Goal: Task Accomplishment & Management: Use online tool/utility

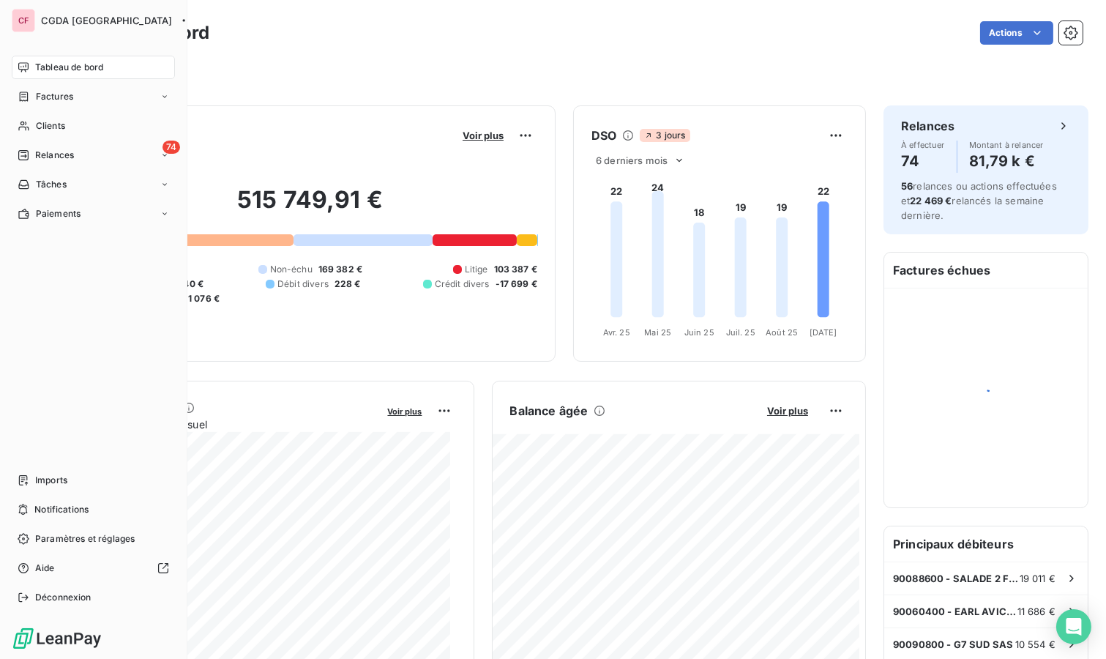
click at [42, 154] on span "Relances" at bounding box center [54, 155] width 39 height 13
click at [68, 157] on span "Relances" at bounding box center [54, 155] width 39 height 13
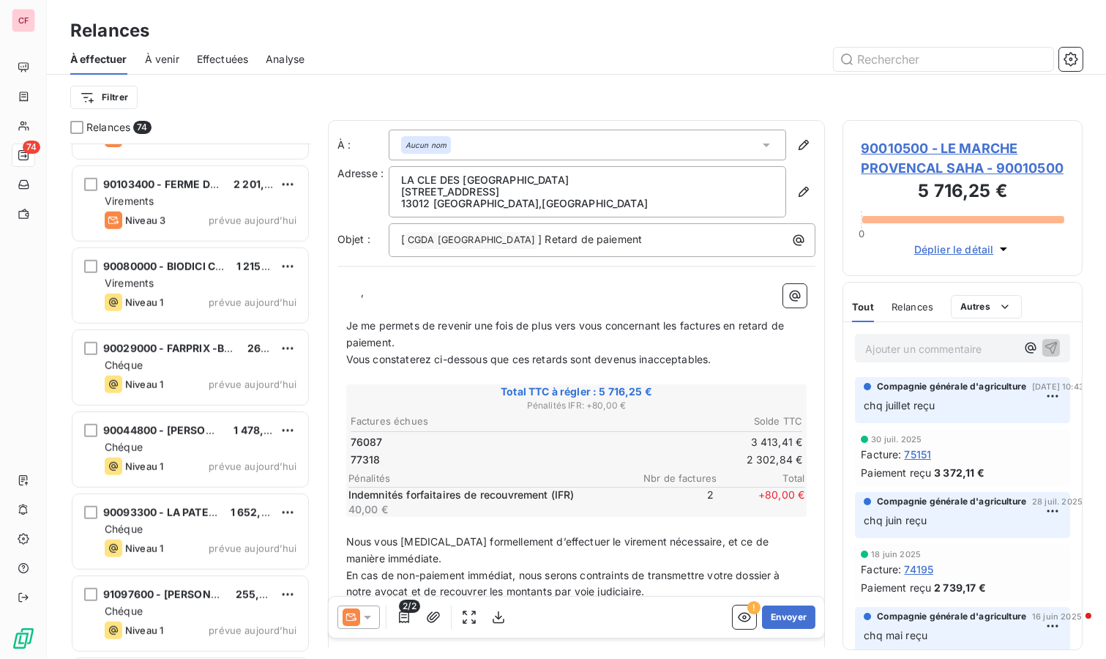
scroll to position [2441, 0]
click at [232, 449] on div "Chéque" at bounding box center [201, 447] width 192 height 15
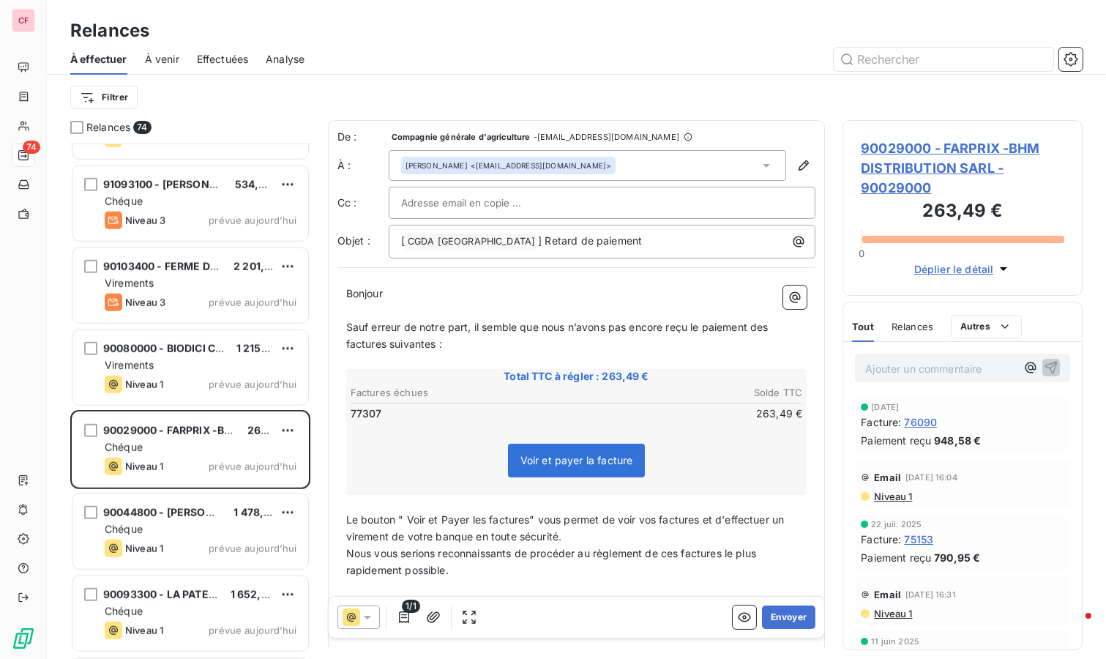
click at [901, 150] on span "90029000 - FARPRIX -BHM DISTRIBUTION SARL - 90029000" at bounding box center [963, 167] width 204 height 59
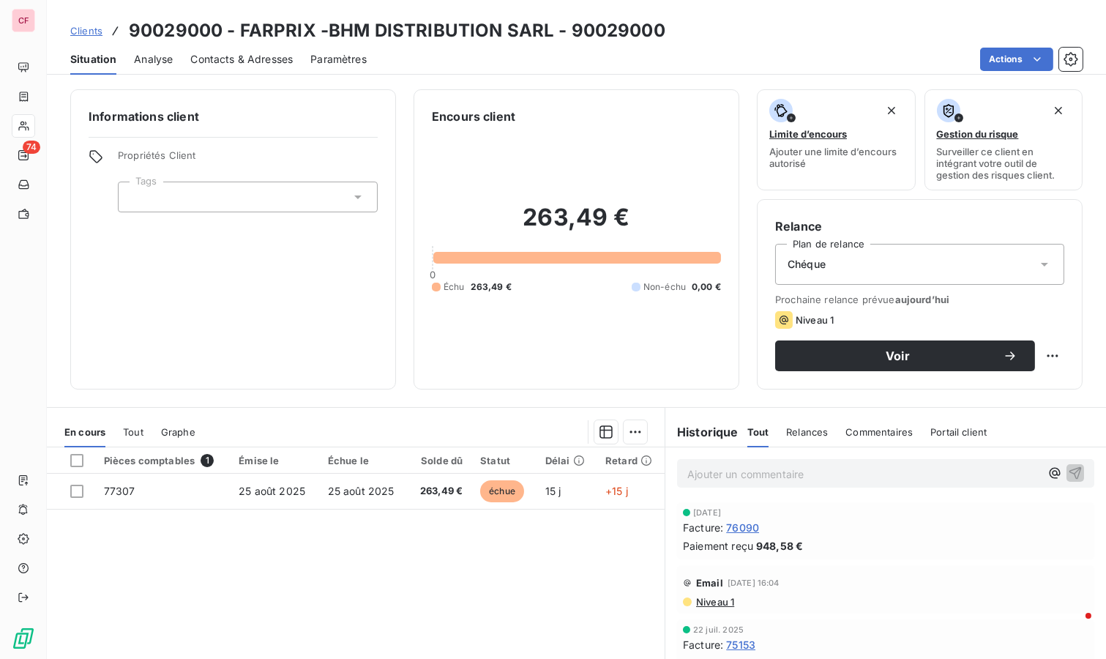
click at [732, 526] on span "76090" at bounding box center [742, 527] width 33 height 15
click at [305, 498] on td "25 août 2025" at bounding box center [274, 491] width 89 height 35
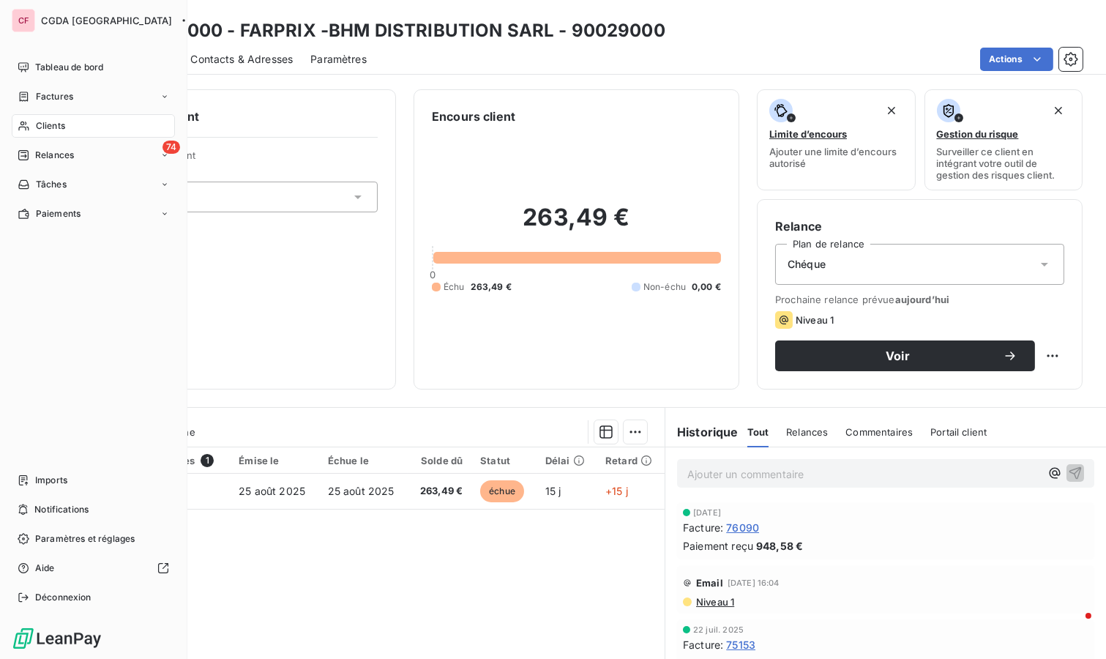
click at [22, 62] on icon at bounding box center [24, 68] width 12 height 12
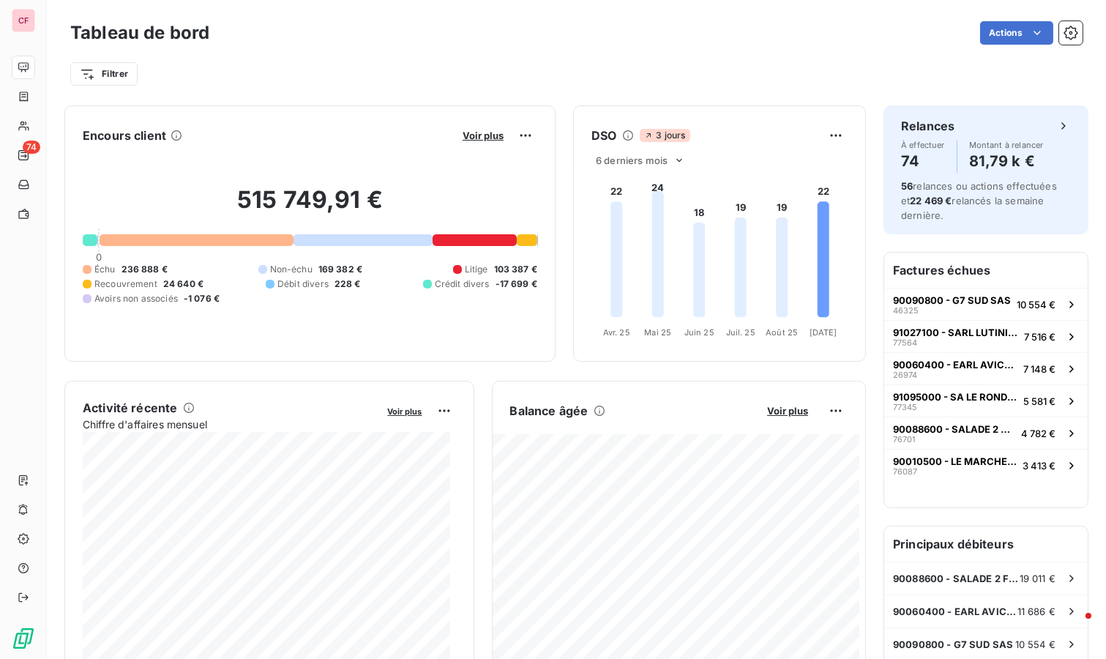
click at [778, 410] on span "Voir plus" at bounding box center [787, 411] width 41 height 12
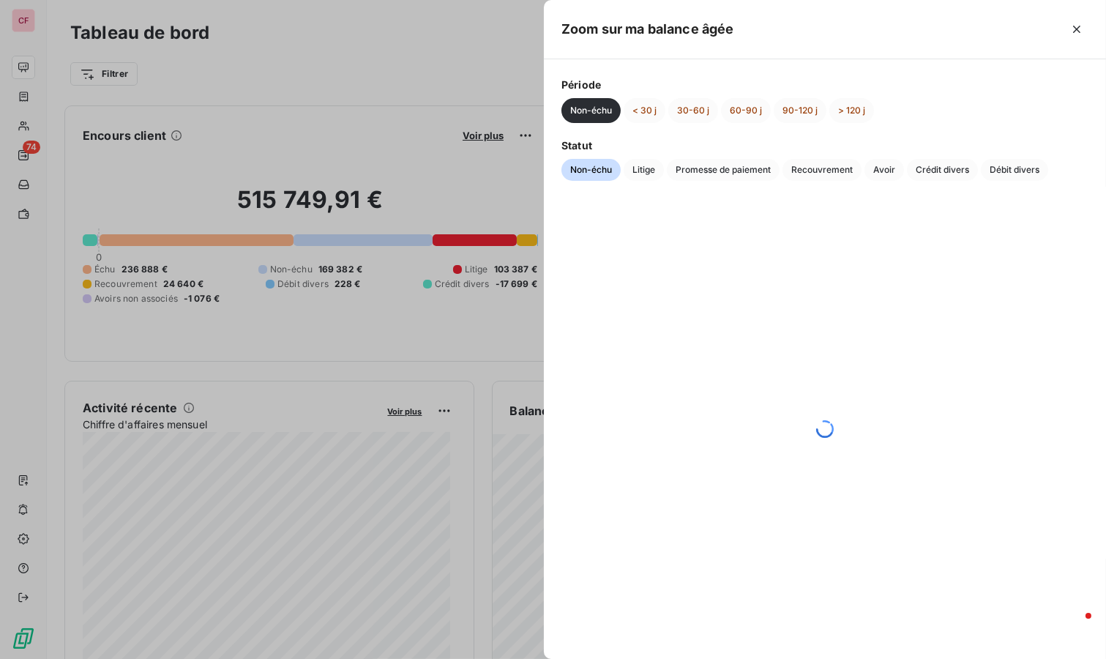
click at [951, 173] on span "Crédit divers" at bounding box center [942, 170] width 71 height 22
click at [655, 109] on button "< 30 j" at bounding box center [645, 110] width 42 height 25
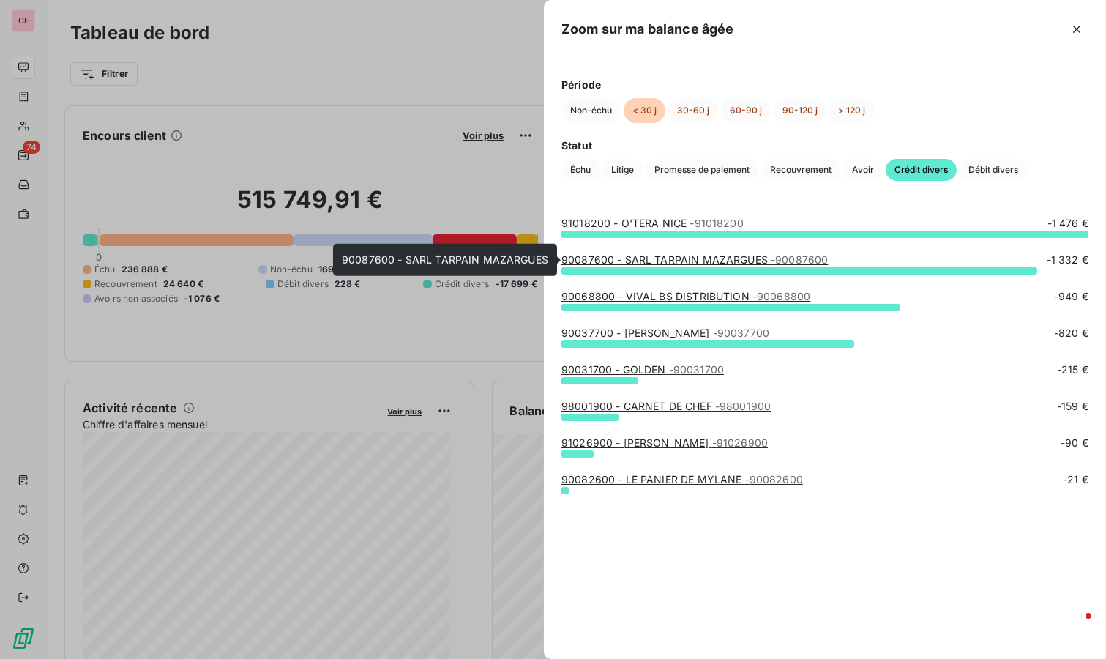
click at [742, 253] on link "90087600 - SARL TARPAIN MAZARGUES - 90087600" at bounding box center [695, 259] width 267 height 12
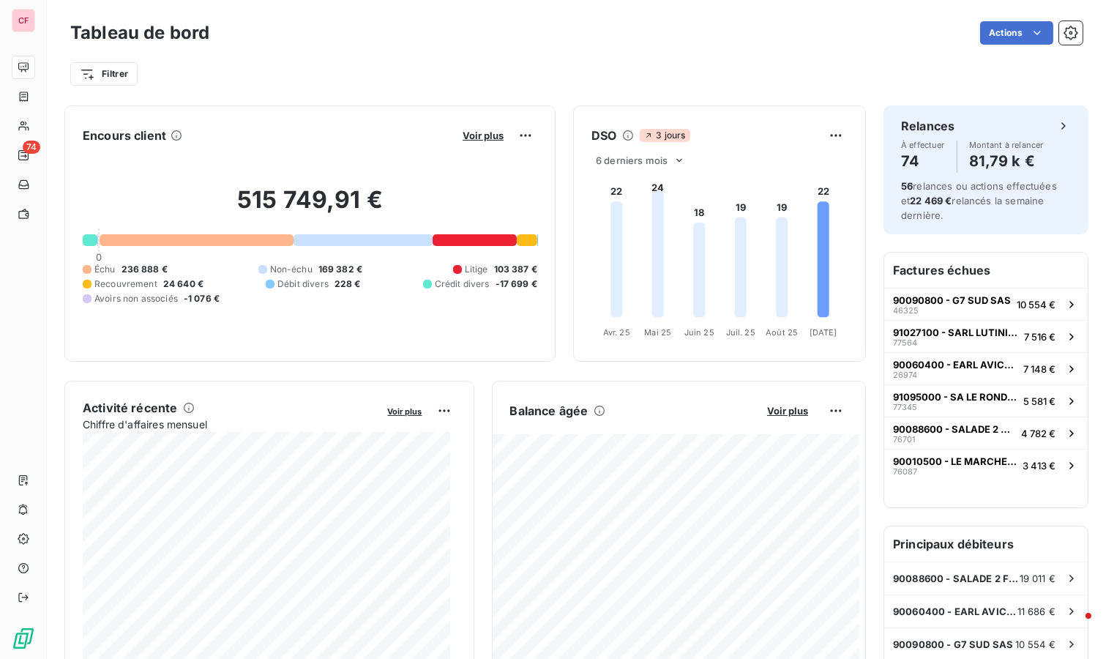
click at [787, 408] on span "Voir plus" at bounding box center [787, 411] width 41 height 12
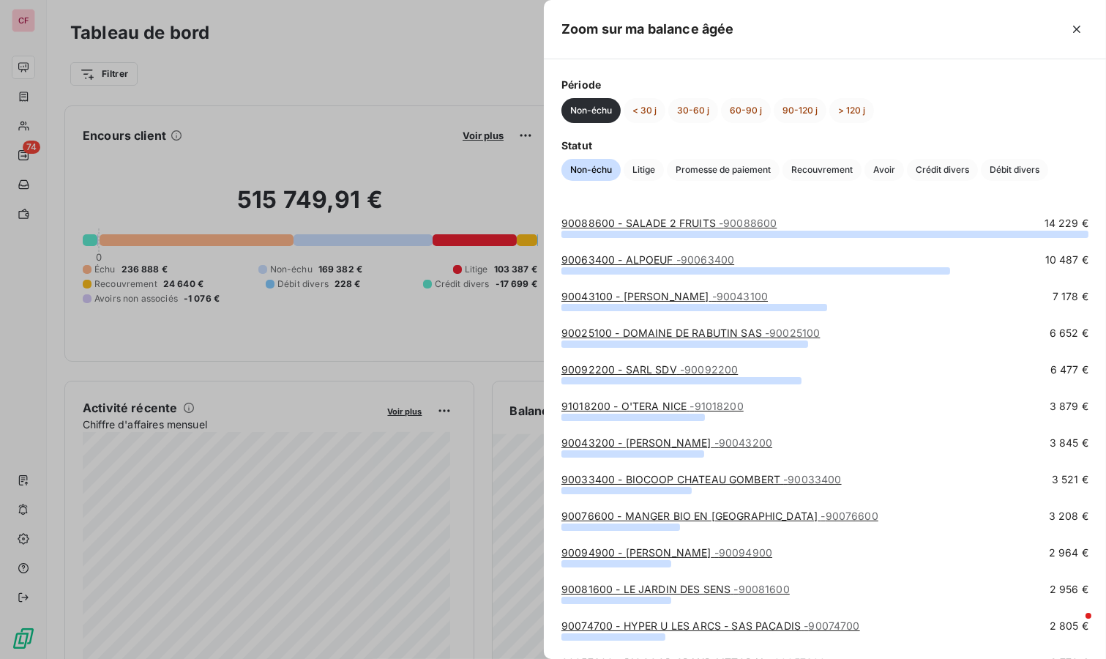
click at [937, 173] on span "Crédit divers" at bounding box center [942, 170] width 71 height 22
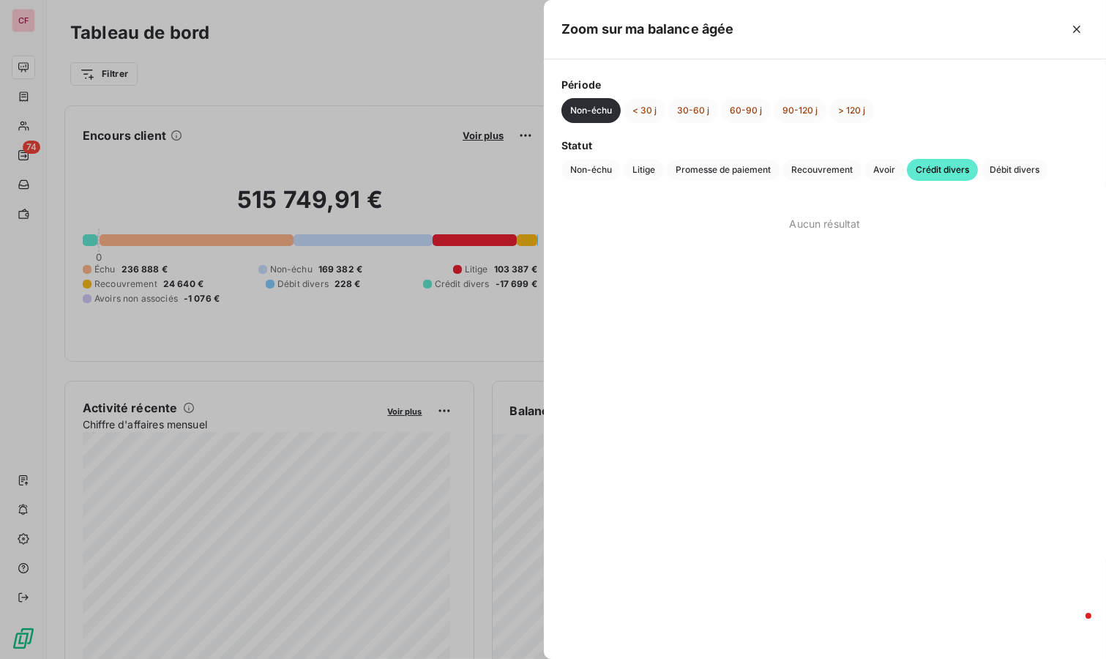
click at [653, 114] on button "< 30 j" at bounding box center [645, 110] width 42 height 25
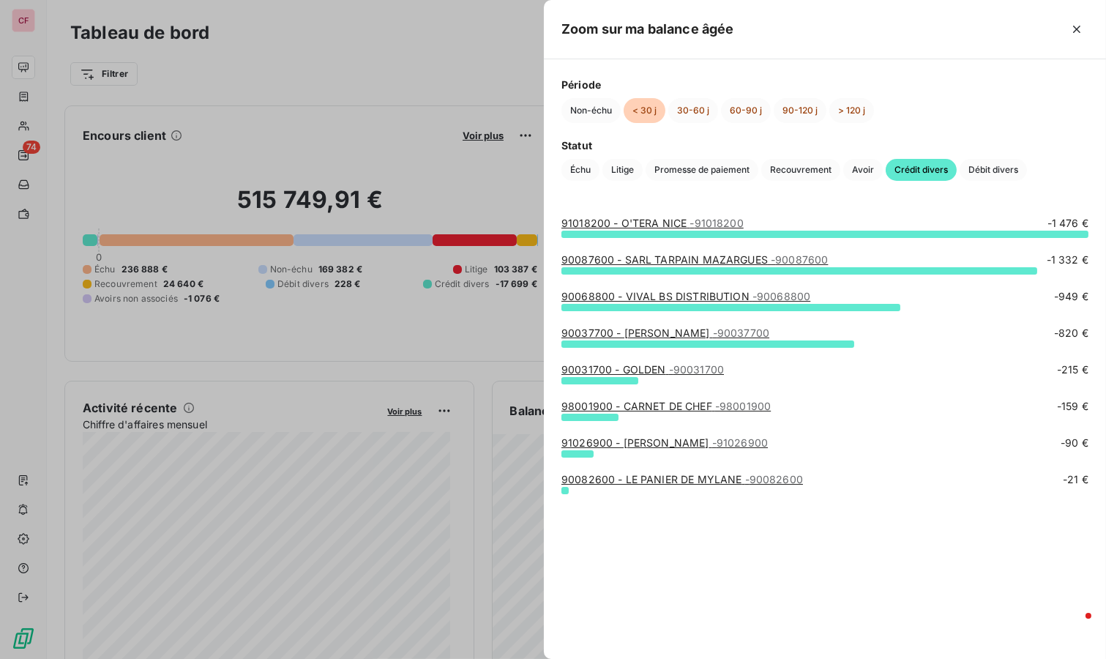
click at [764, 438] on span "- 91026900" at bounding box center [740, 442] width 56 height 12
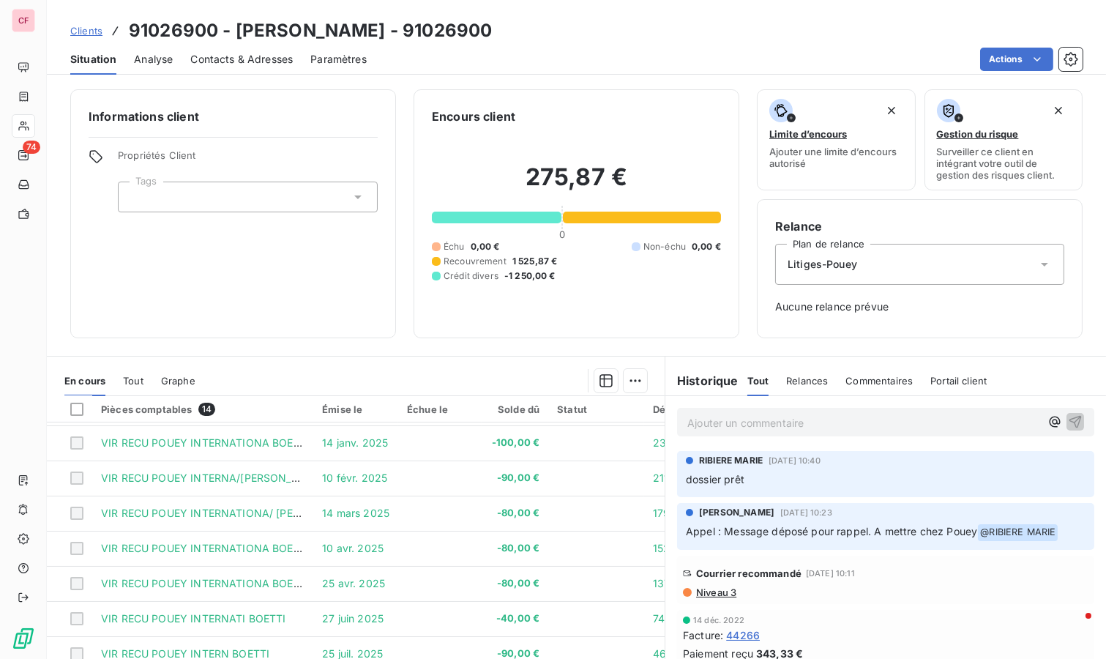
scroll to position [242, 0]
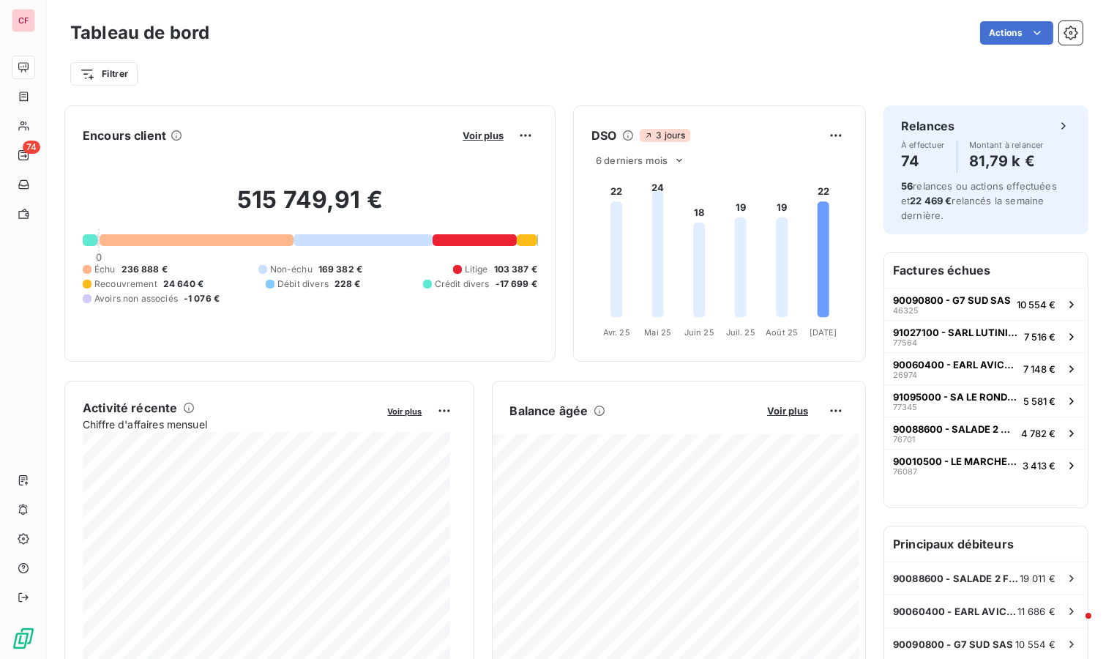
click at [784, 409] on span "Voir plus" at bounding box center [787, 411] width 41 height 12
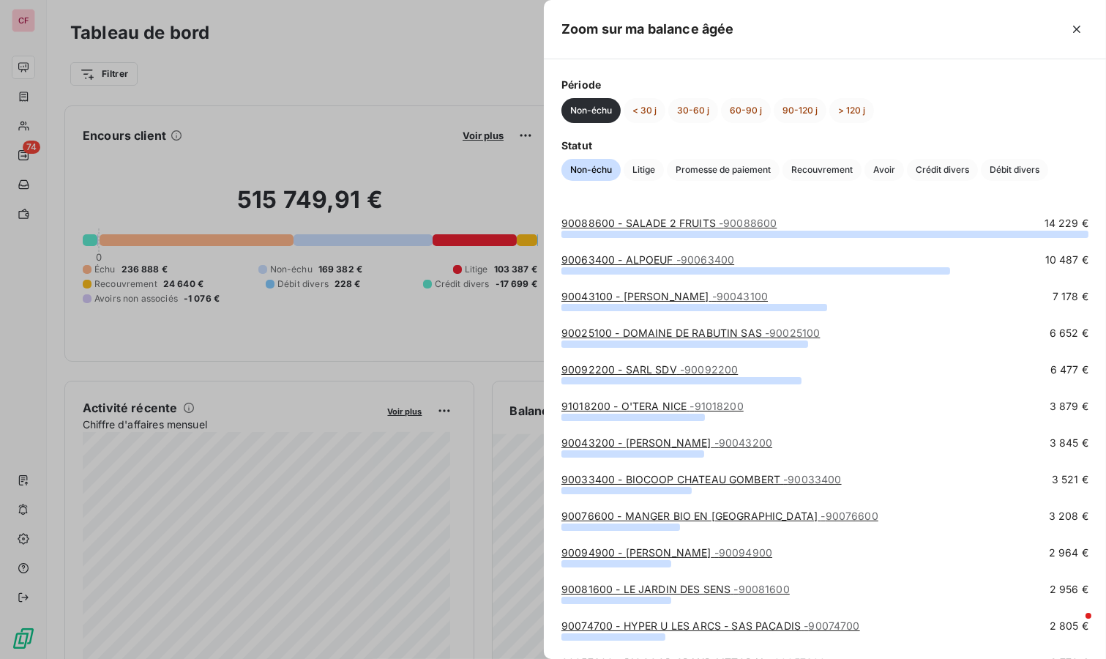
click at [923, 172] on span "Crédit divers" at bounding box center [942, 170] width 71 height 22
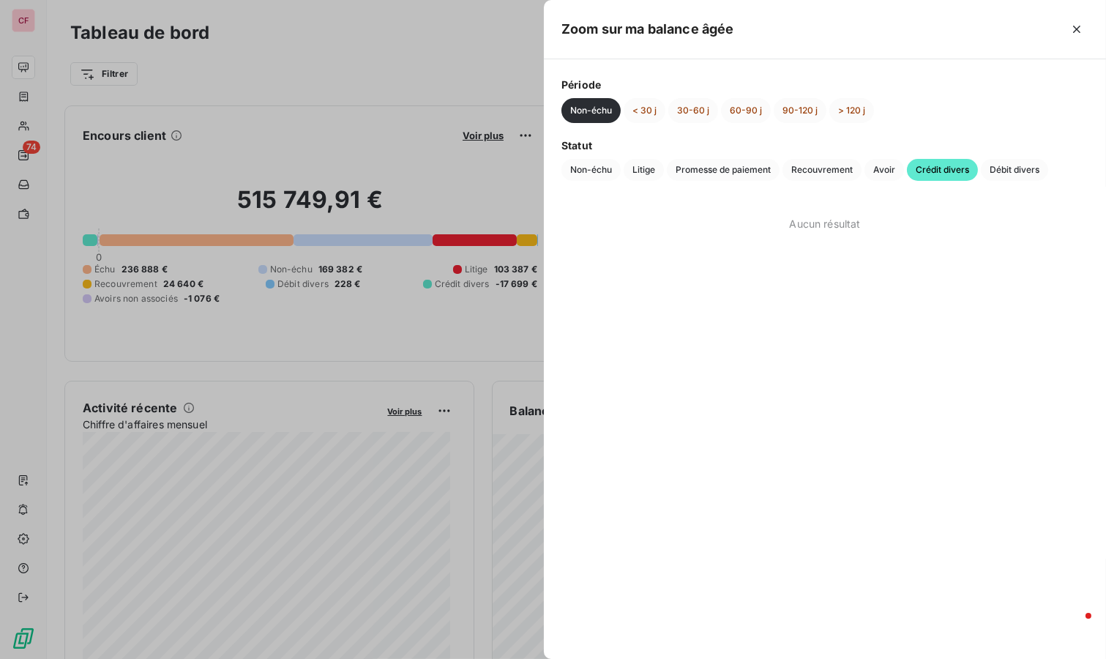
click at [639, 108] on button "< 30 j" at bounding box center [645, 110] width 42 height 25
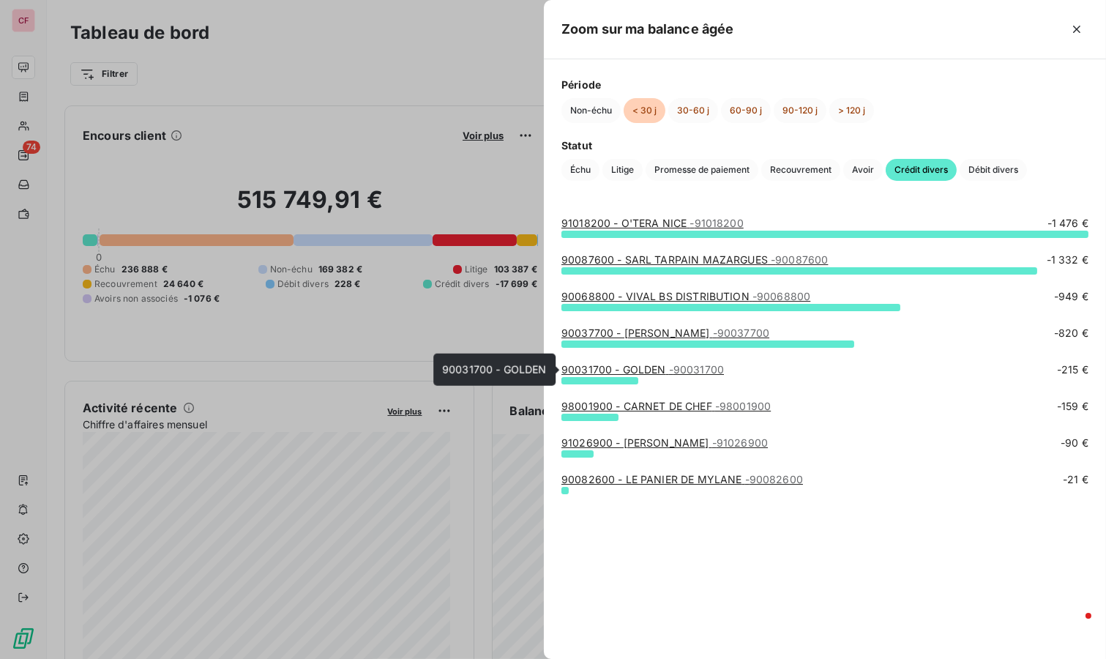
click at [678, 363] on span "- 90031700" at bounding box center [696, 369] width 55 height 12
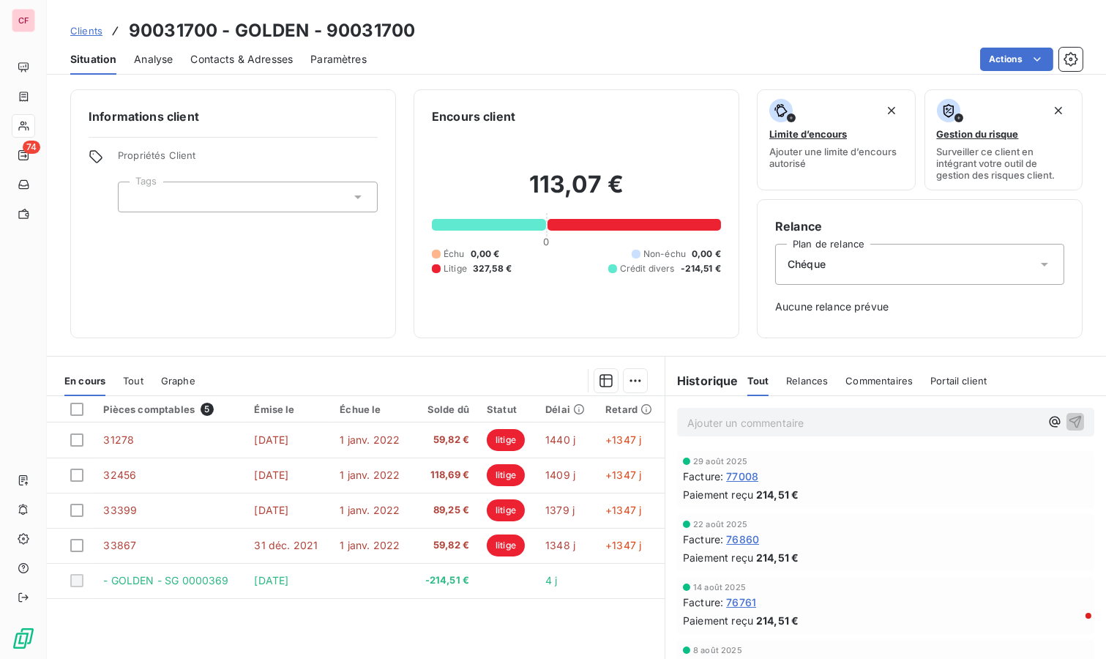
click at [748, 471] on span "77008" at bounding box center [742, 476] width 32 height 15
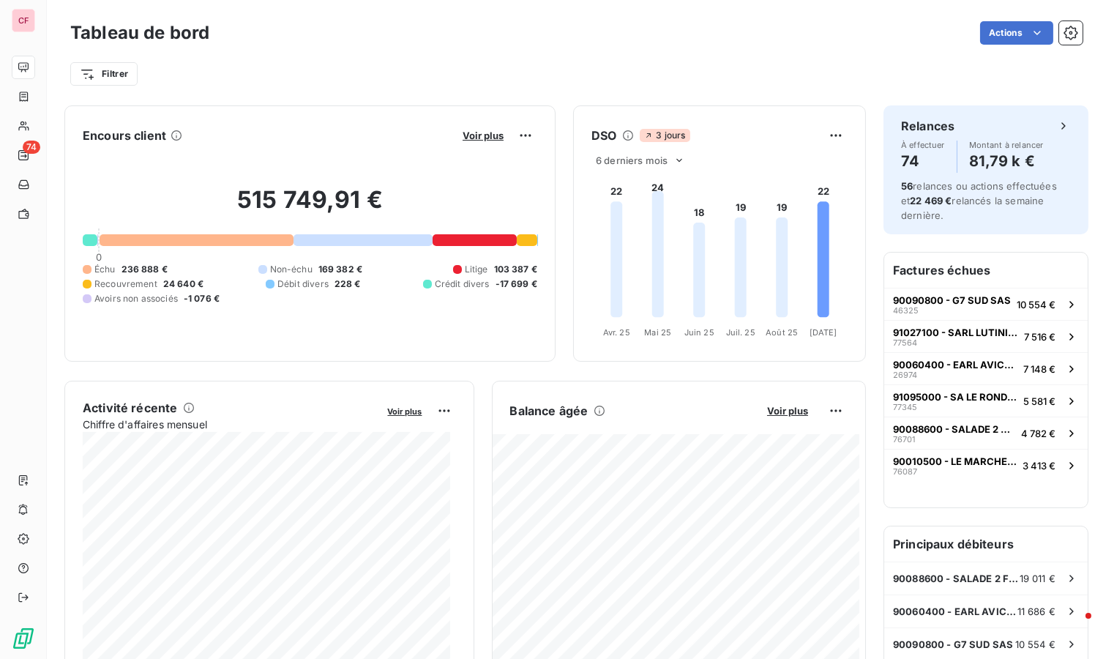
click at [776, 406] on span "Voir plus" at bounding box center [787, 411] width 41 height 12
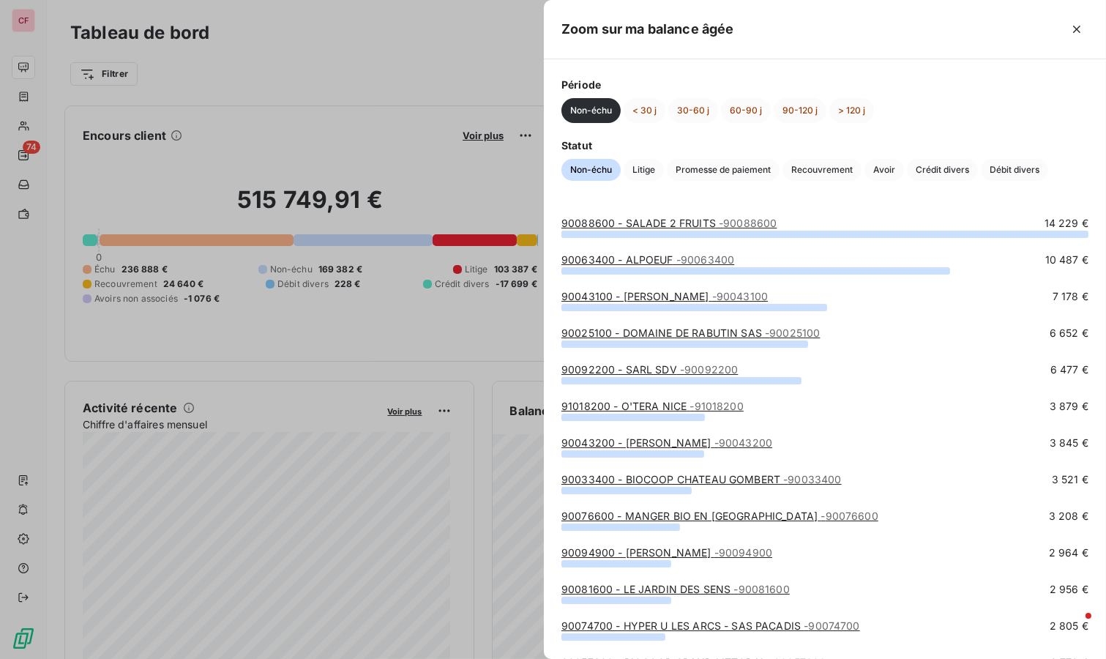
click at [959, 173] on span "Crédit divers" at bounding box center [942, 170] width 71 height 22
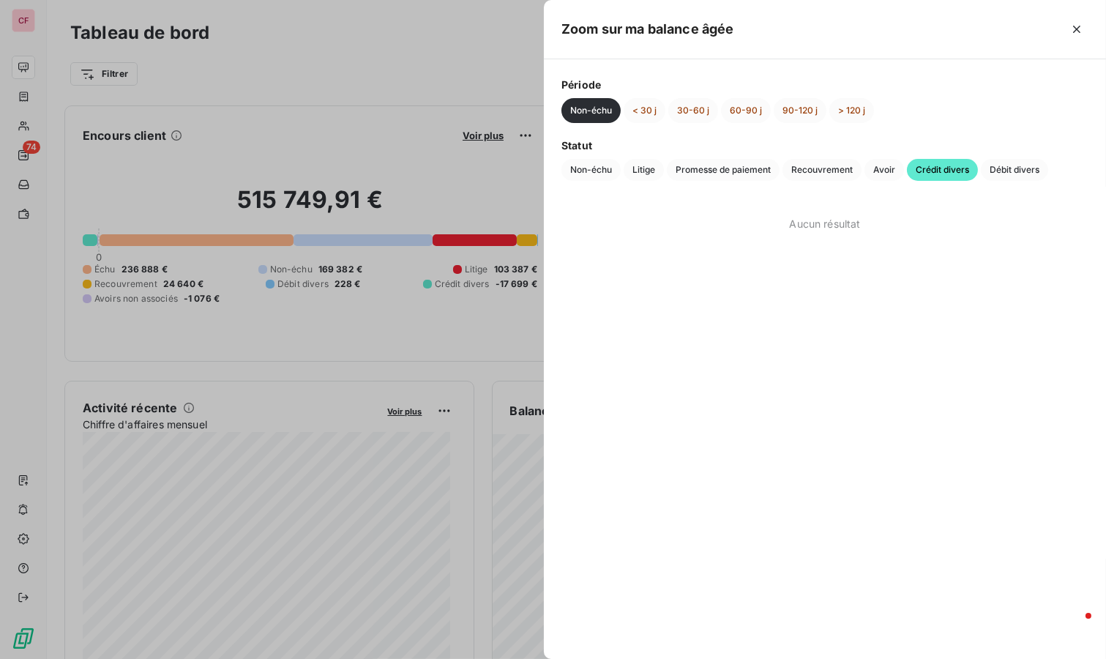
click at [660, 103] on button "< 30 j" at bounding box center [645, 110] width 42 height 25
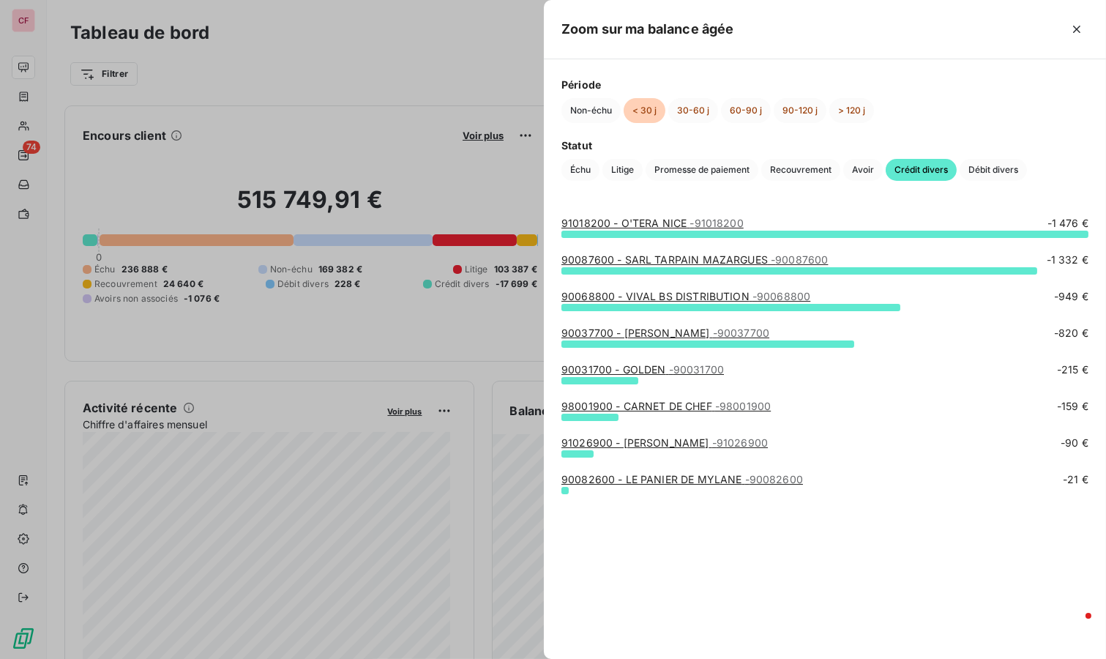
click at [695, 479] on link "90082600 - LE PANIER DE MYLANE - 90082600" at bounding box center [683, 479] width 242 height 12
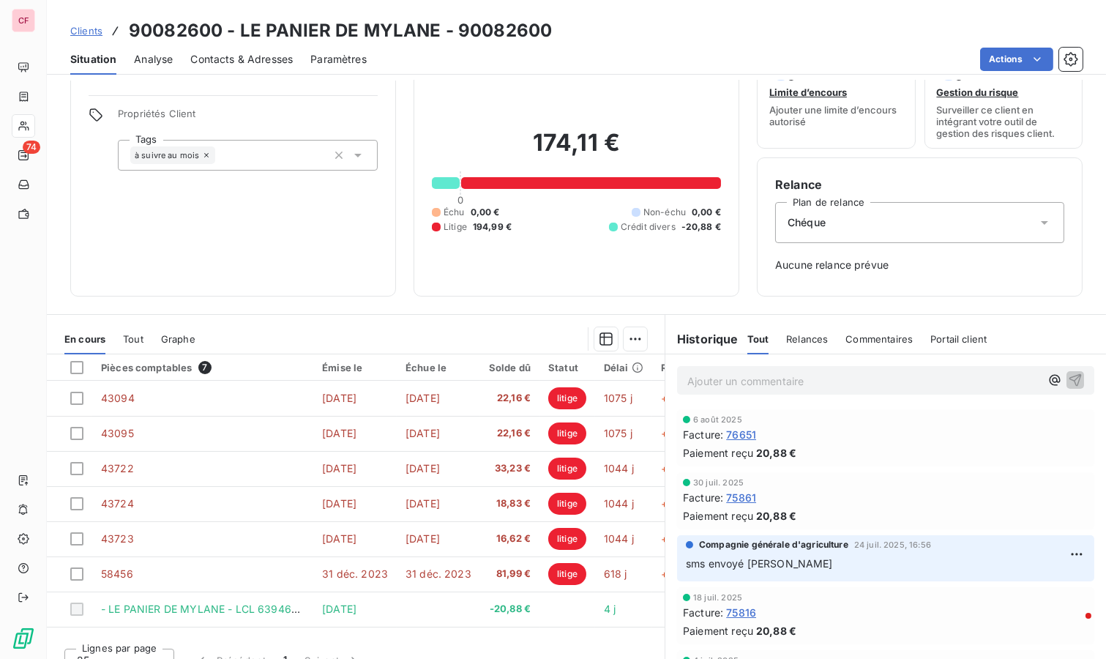
scroll to position [61, 0]
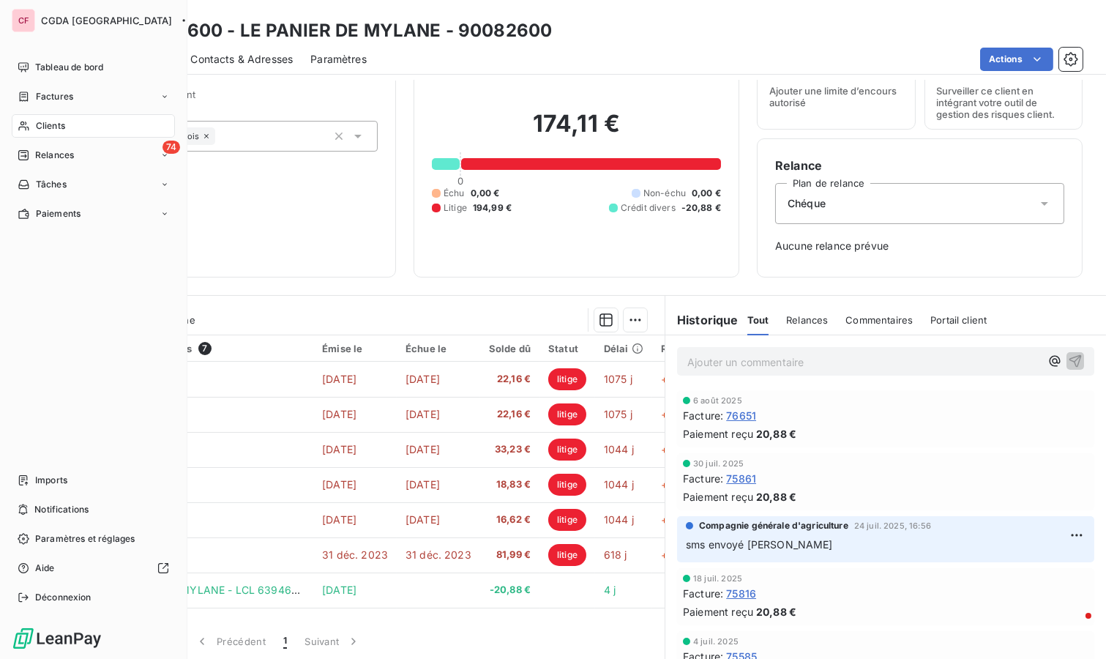
click at [43, 149] on span "Relances" at bounding box center [54, 155] width 39 height 13
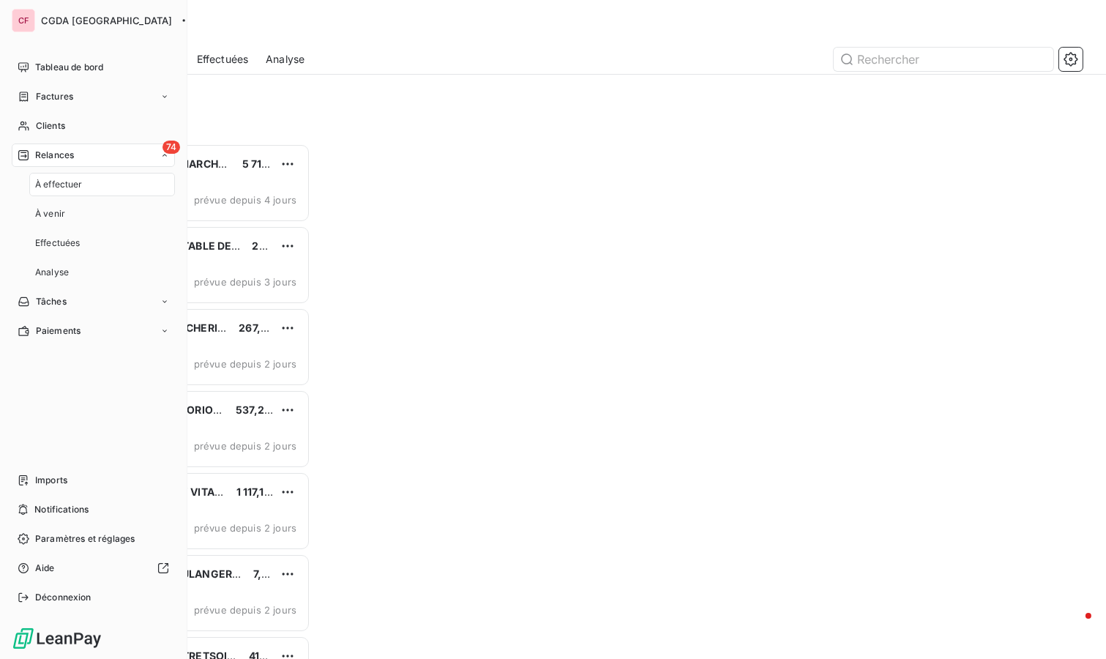
scroll to position [503, 228]
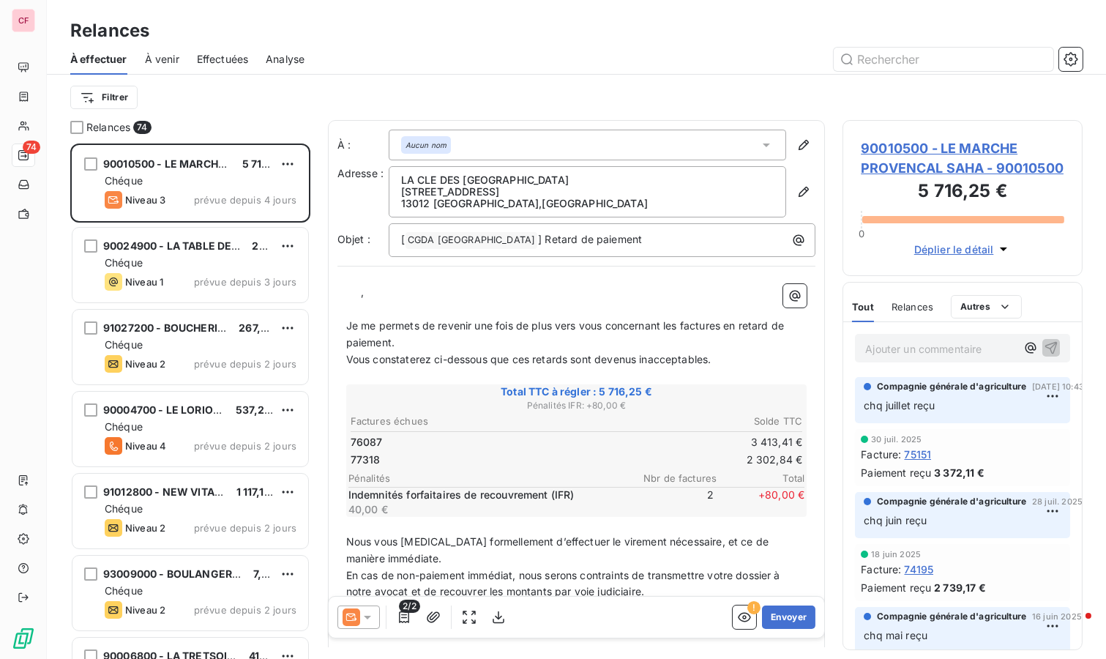
click at [186, 349] on div "Chéque" at bounding box center [201, 345] width 192 height 15
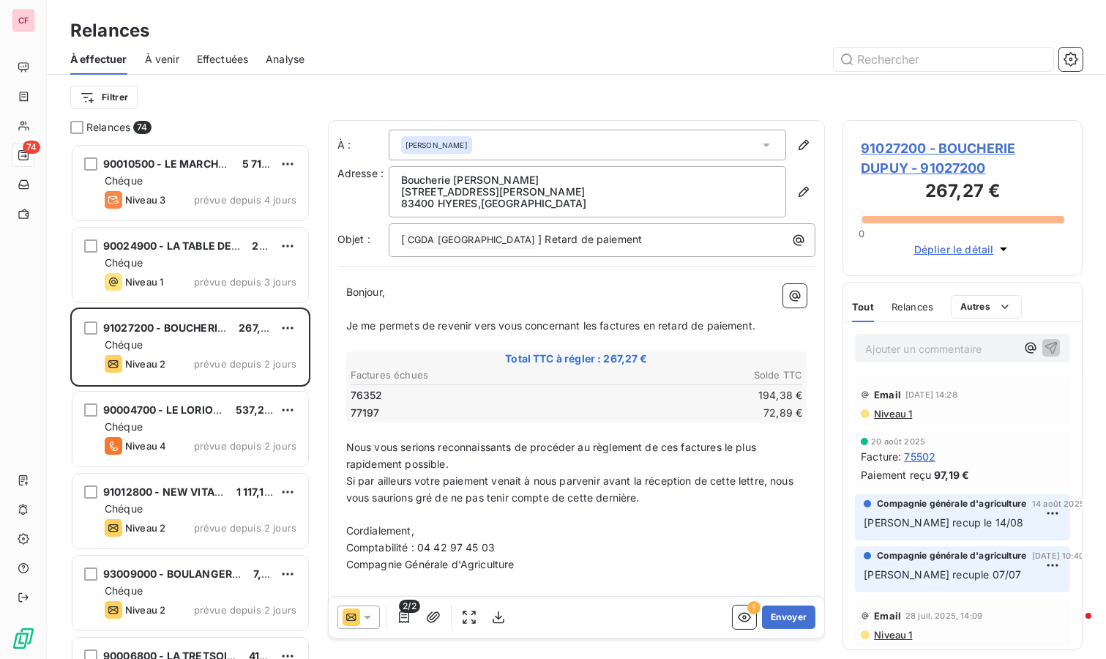
click at [170, 278] on div "Niveau 1 prévue depuis 3 jours" at bounding box center [201, 282] width 192 height 18
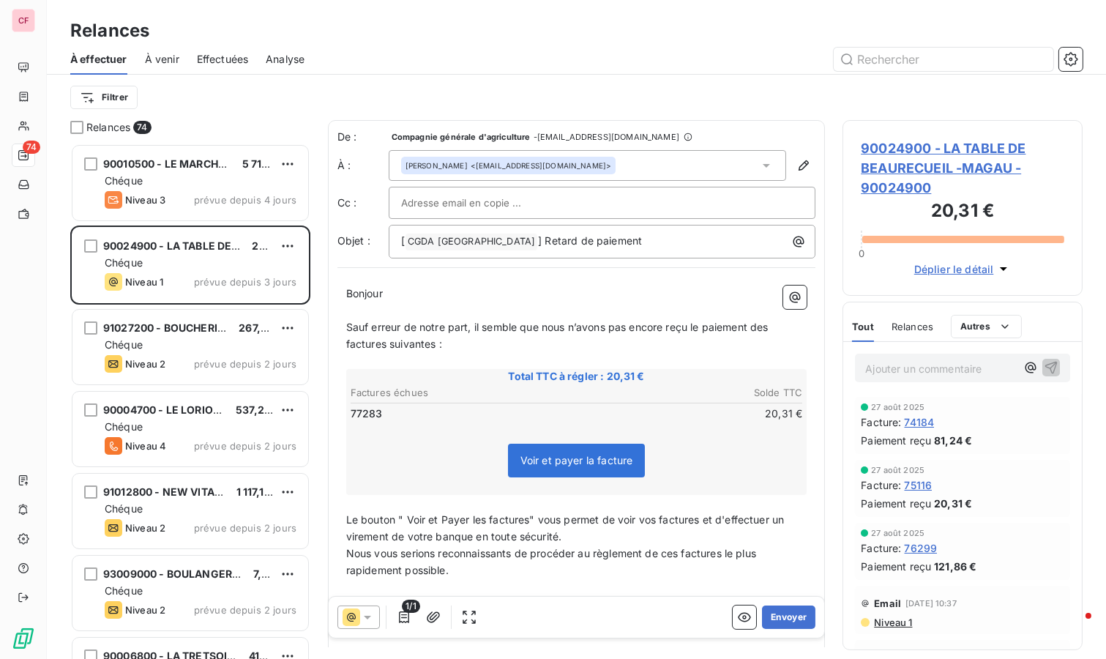
click at [205, 445] on span "prévue depuis 2 jours" at bounding box center [245, 446] width 103 height 12
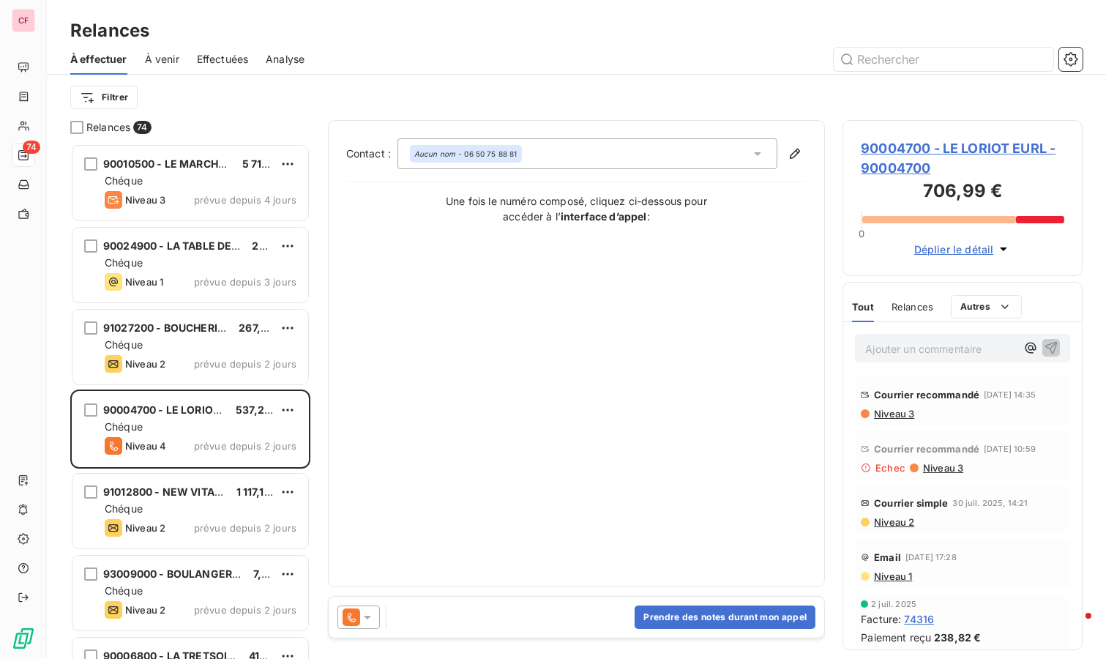
click at [935, 474] on span "Niveau 3" at bounding box center [943, 468] width 42 height 12
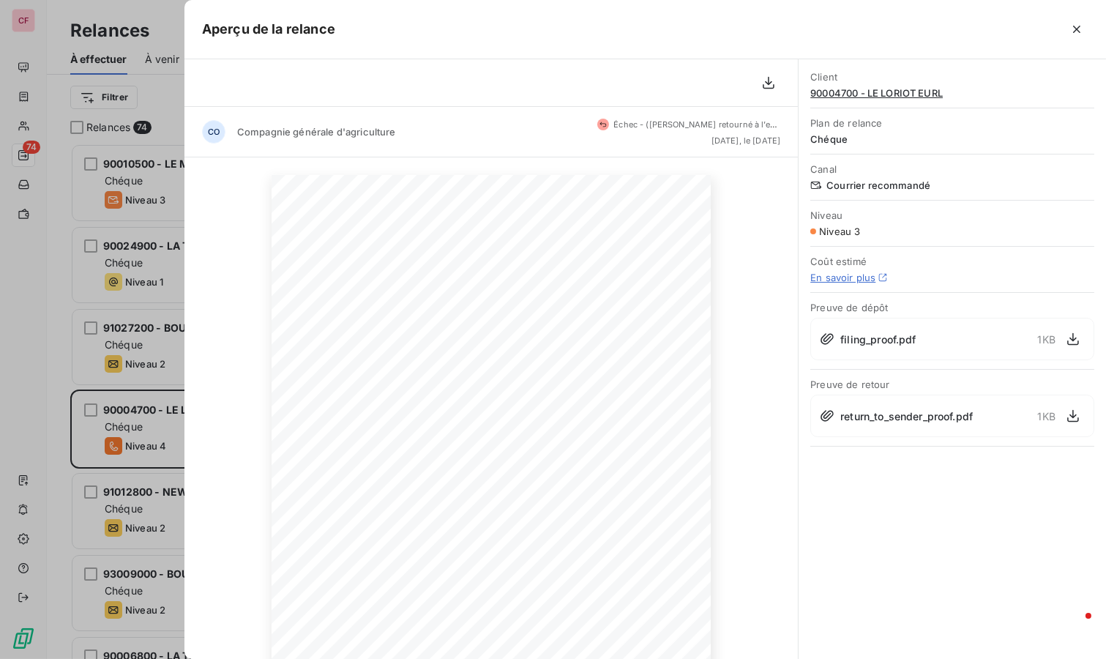
click at [159, 23] on div at bounding box center [553, 329] width 1106 height 659
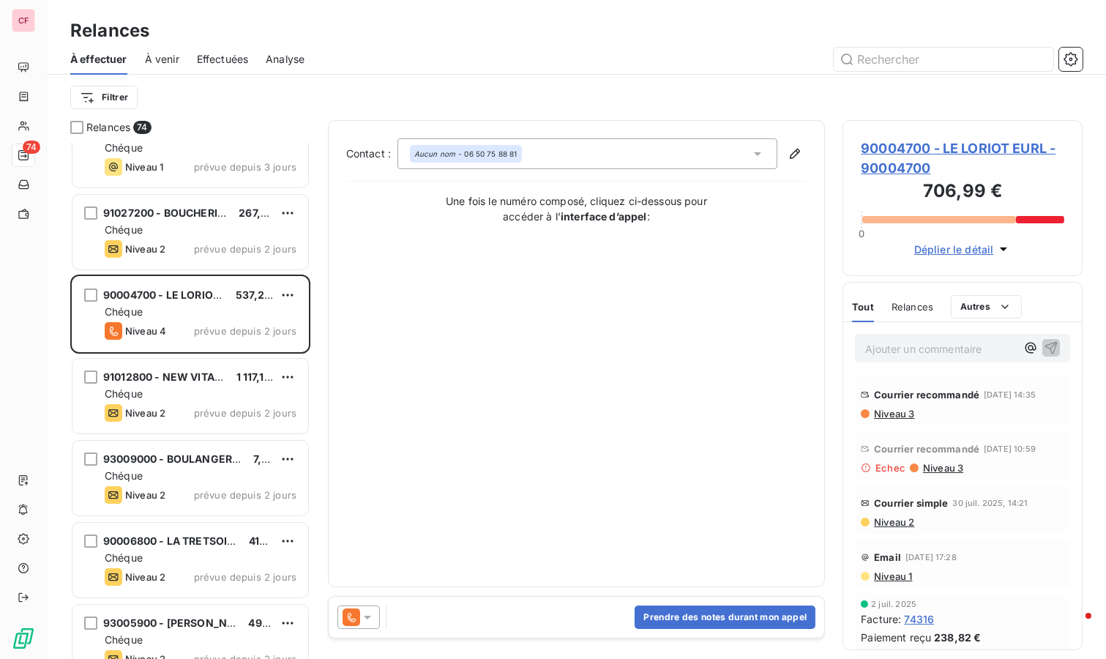
scroll to position [163, 0]
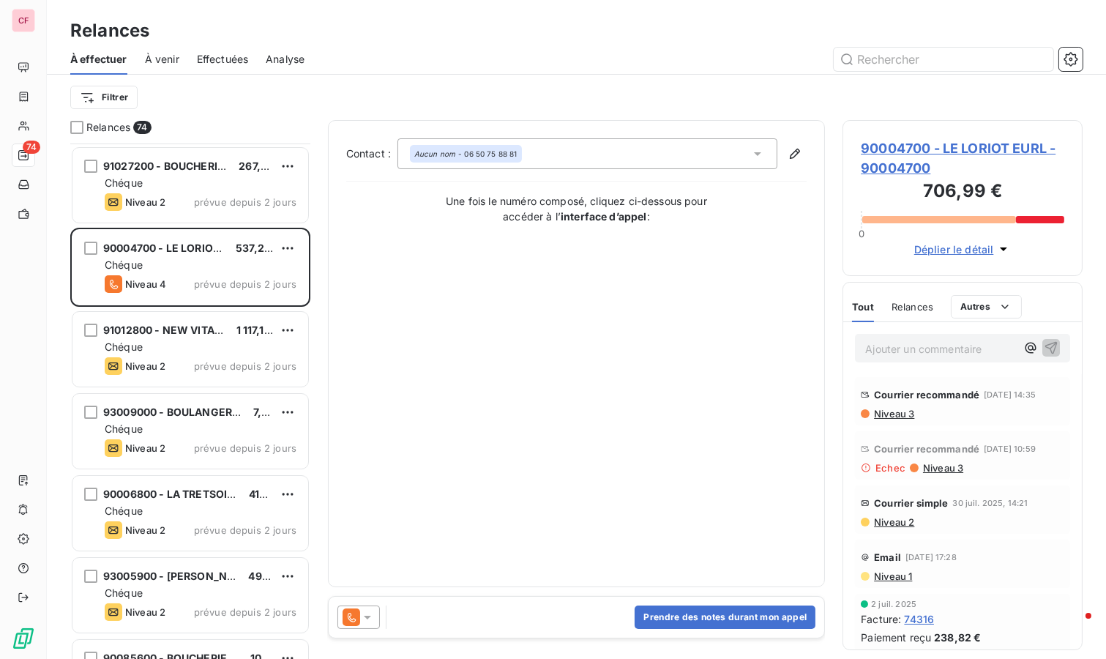
click at [199, 360] on span "prévue depuis 2 jours" at bounding box center [245, 366] width 103 height 12
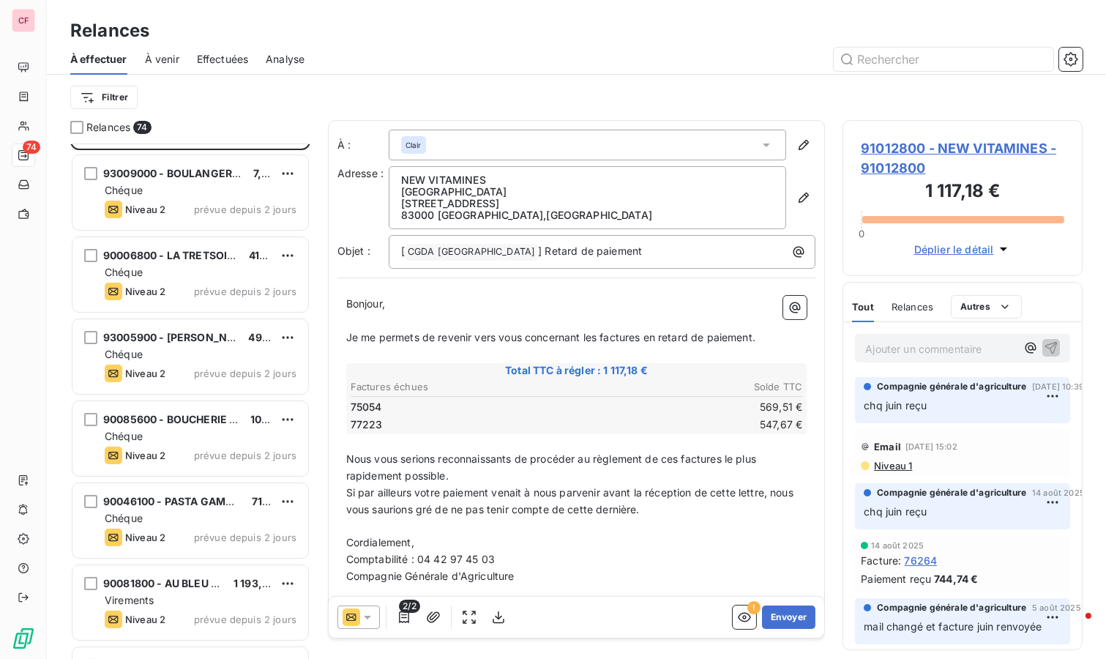
scroll to position [407, 0]
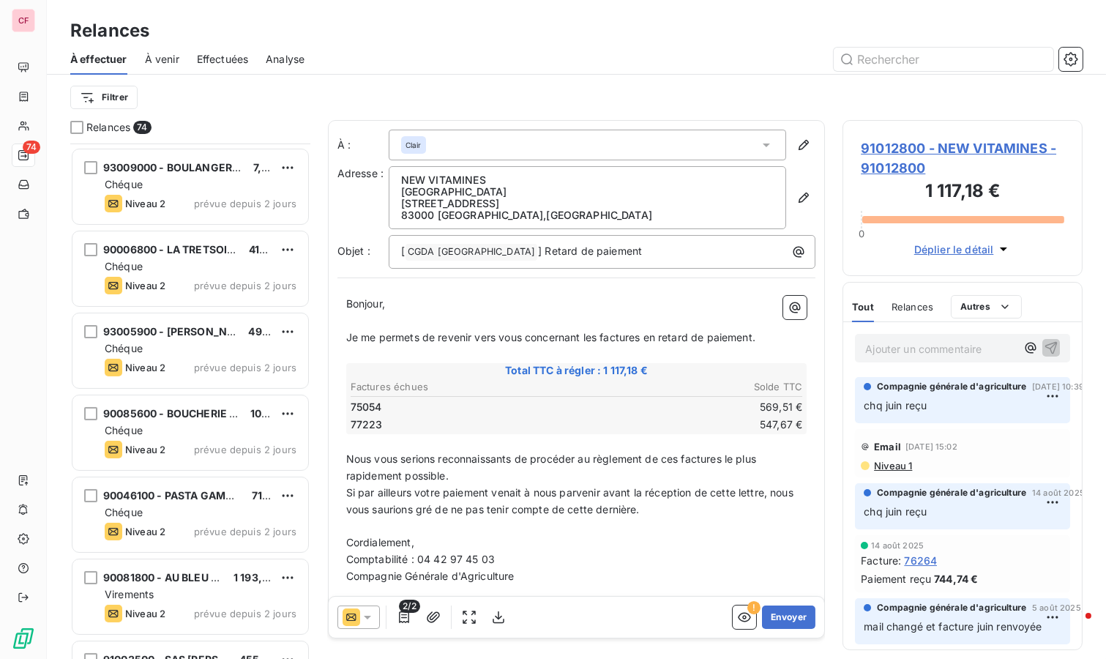
click at [780, 614] on button "Envoyer" at bounding box center [788, 617] width 53 height 23
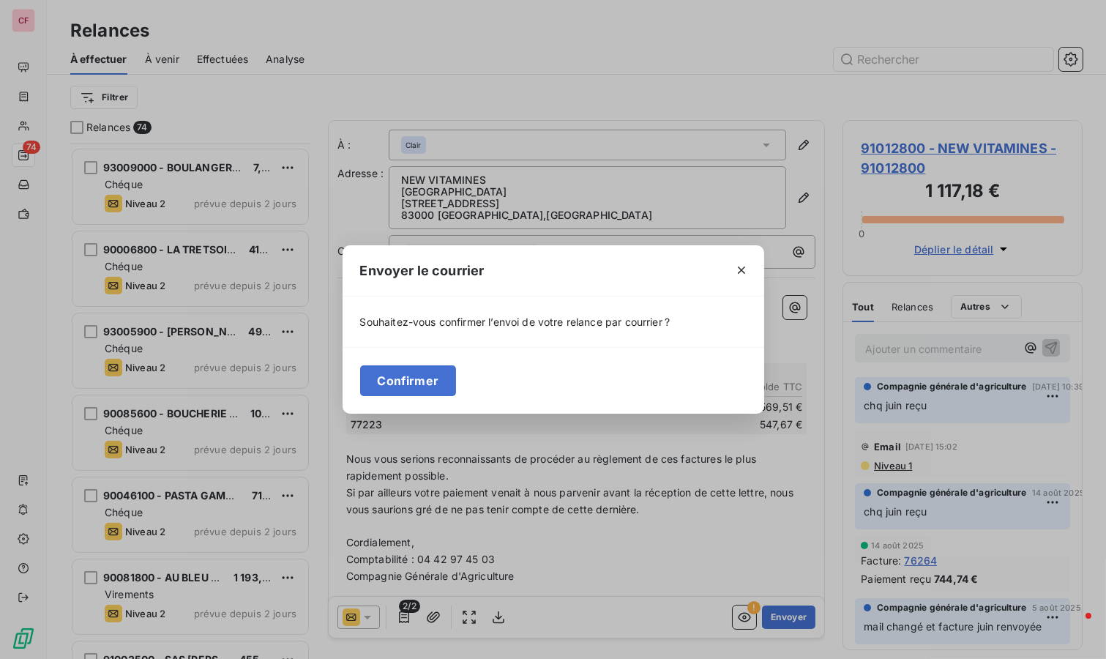
click at [736, 271] on icon "button" at bounding box center [741, 270] width 15 height 15
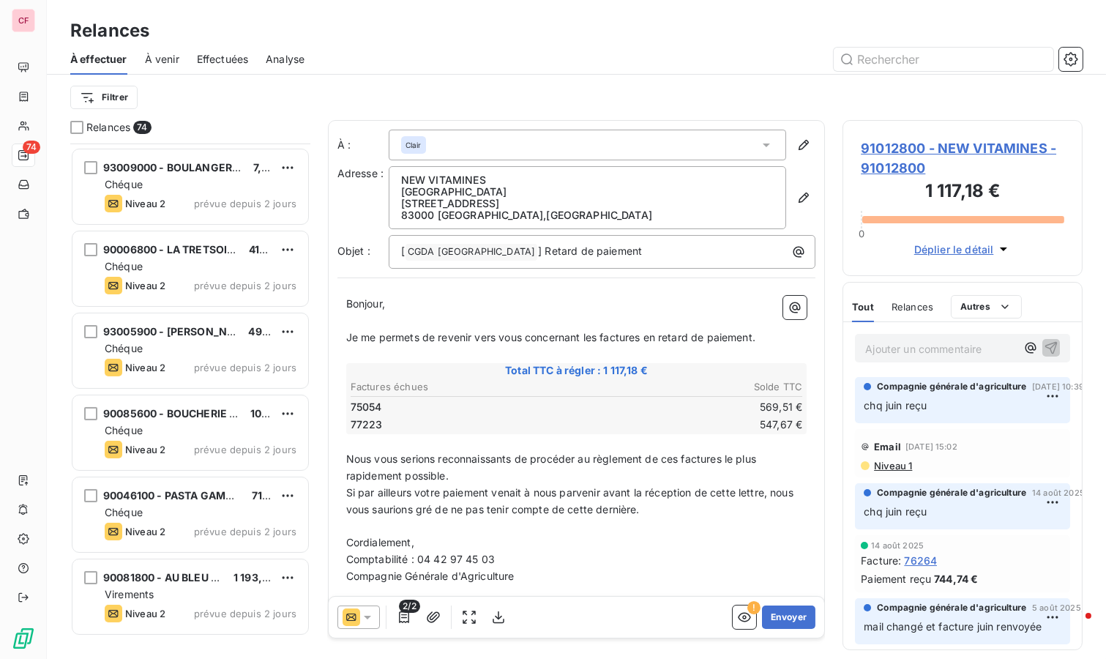
scroll to position [244, 0]
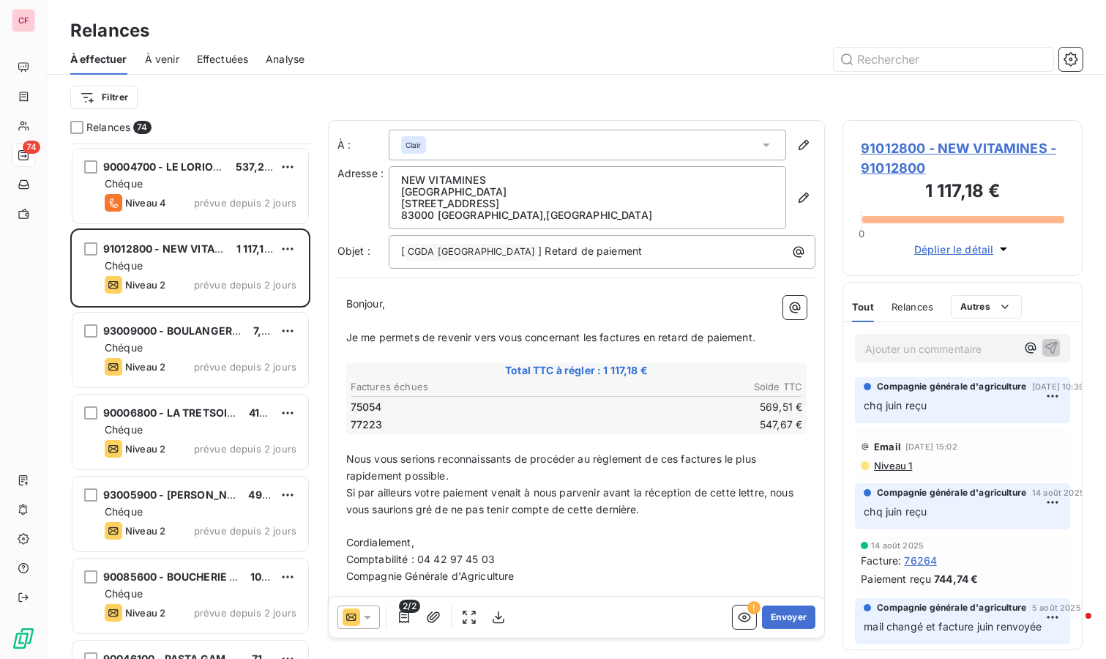
drag, startPoint x: 194, startPoint y: 266, endPoint x: 207, endPoint y: 256, distance: 16.3
click at [194, 266] on div "Chéque" at bounding box center [201, 265] width 192 height 15
click at [368, 611] on icon at bounding box center [367, 617] width 15 height 15
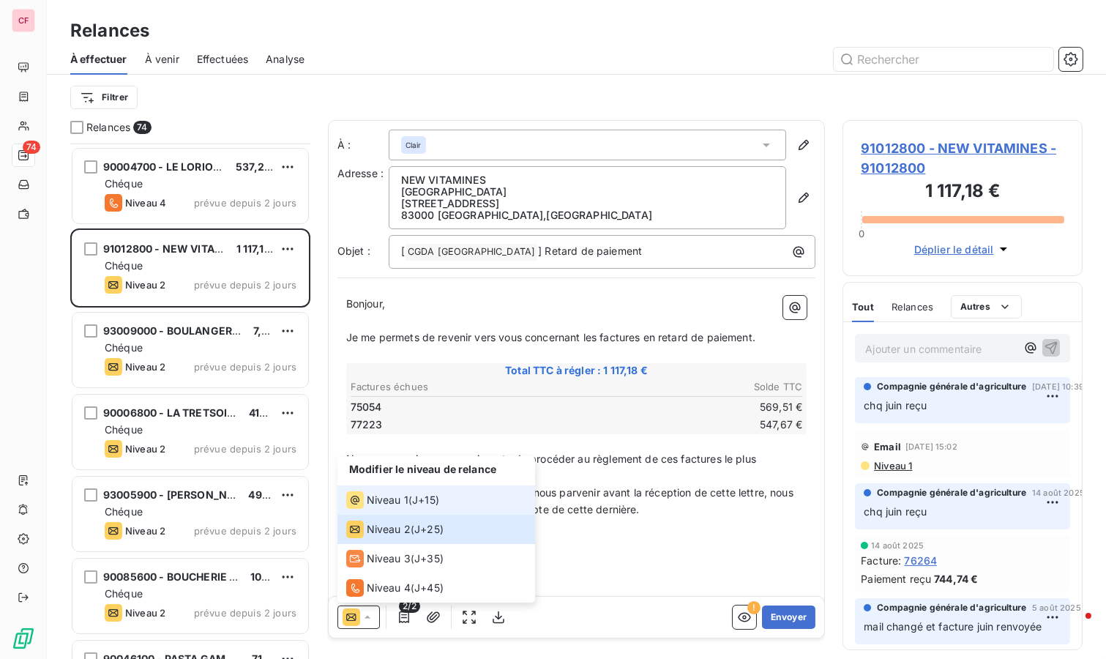
click at [412, 501] on div "Niveau 1 ( J+15 )" at bounding box center [392, 500] width 93 height 18
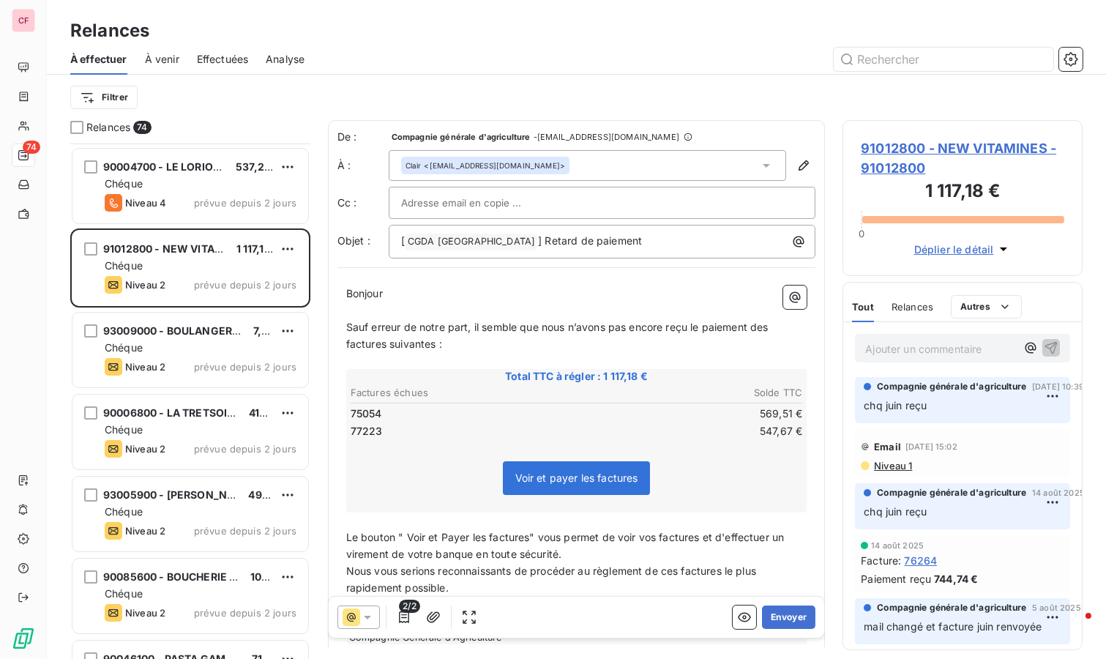
click at [781, 617] on button "Envoyer" at bounding box center [788, 617] width 53 height 23
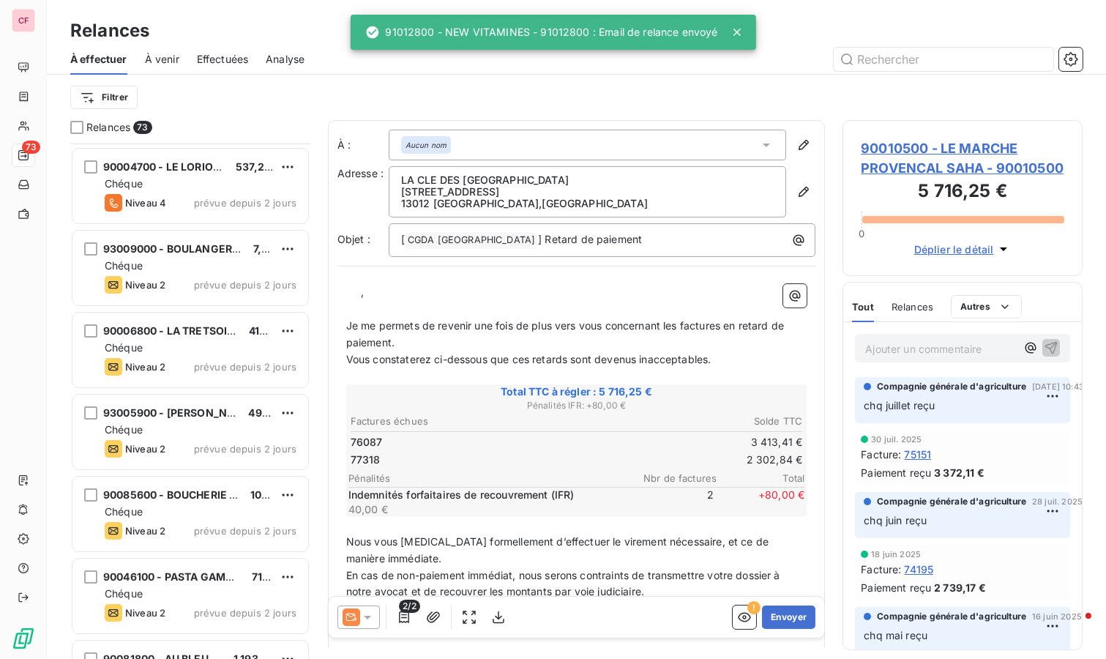
click at [189, 295] on div "93009000 - BOULANGERIE FEE DES PAINS 7,08 € Chéque Niveau 2 prévue depuis 2 jou…" at bounding box center [190, 268] width 236 height 75
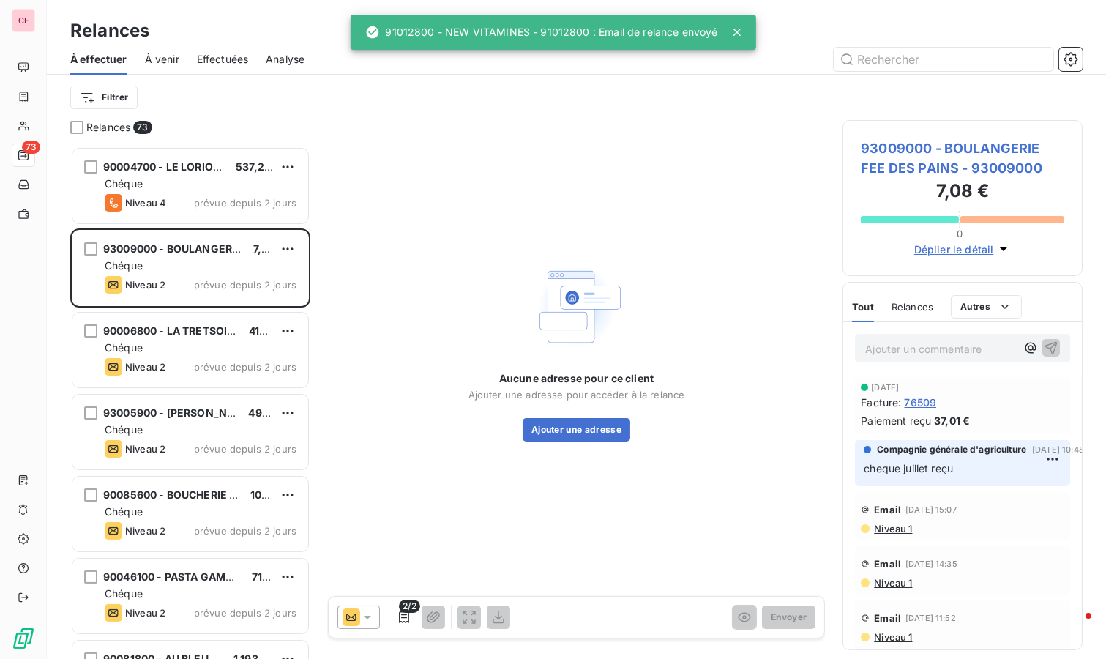
click at [217, 351] on div "Chéque" at bounding box center [201, 347] width 192 height 15
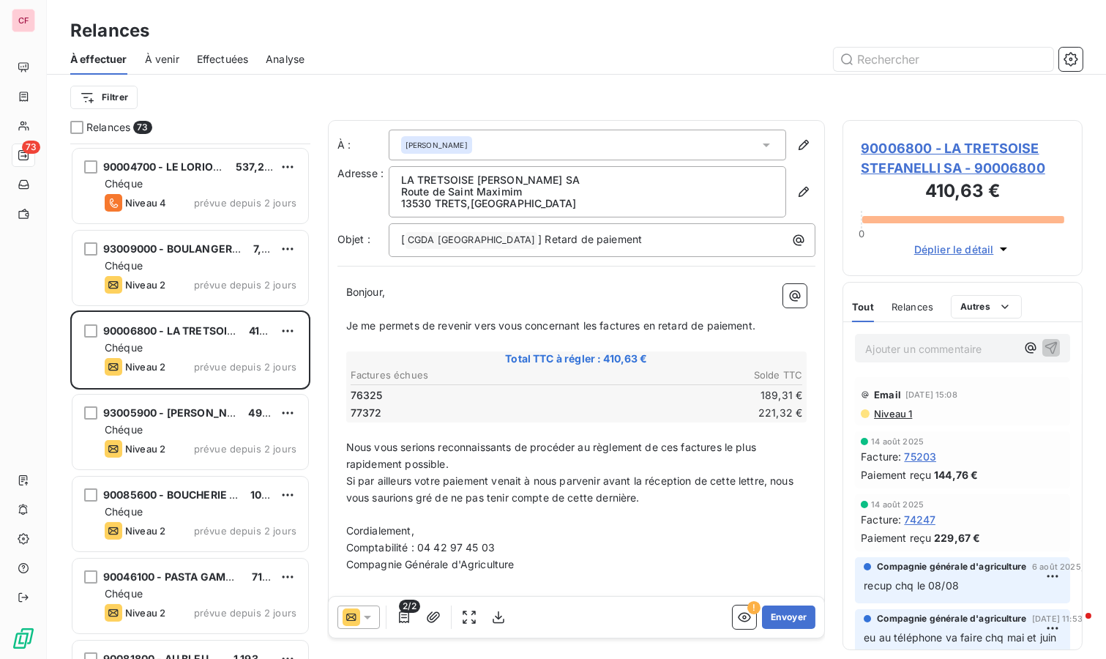
click at [372, 612] on icon at bounding box center [367, 617] width 15 height 15
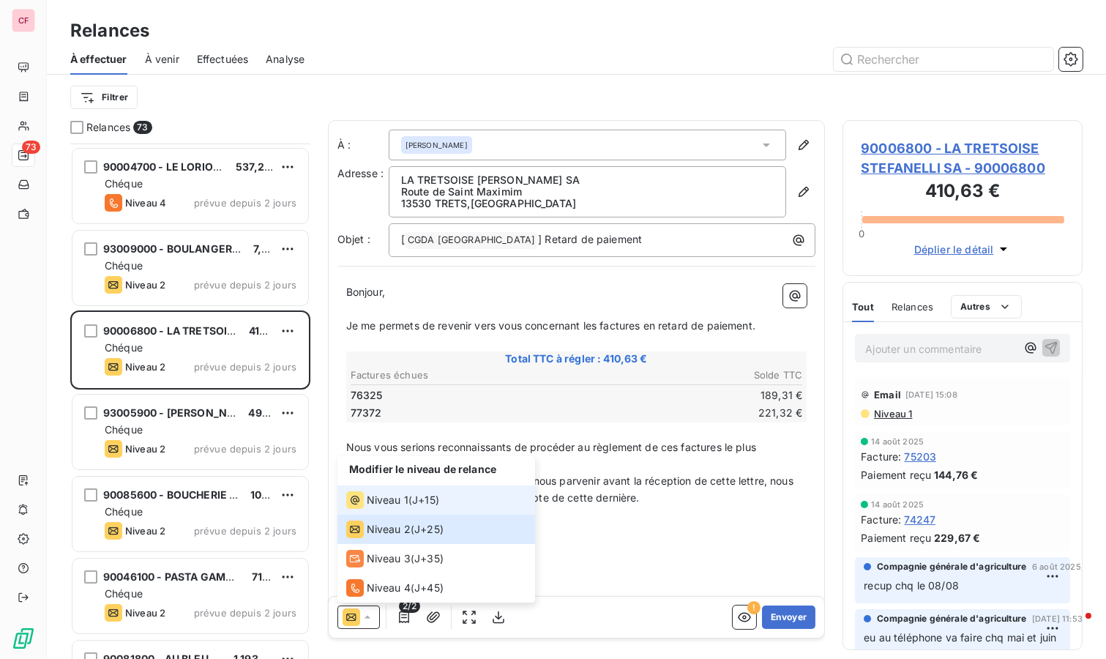
click at [401, 503] on span "Niveau 1" at bounding box center [388, 500] width 42 height 15
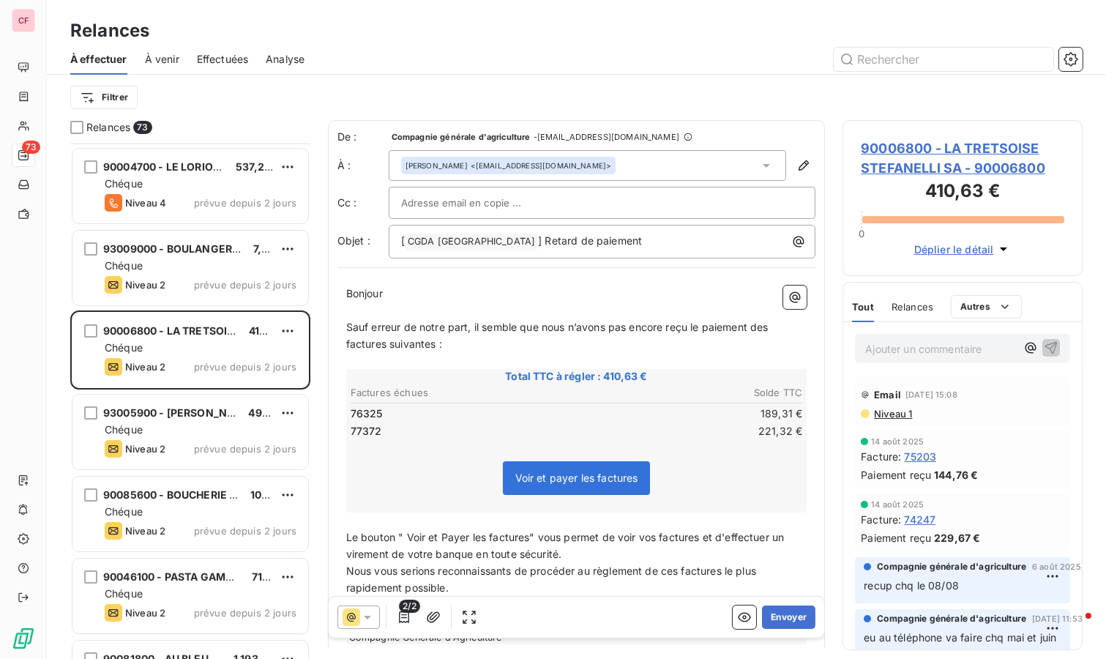
click at [770, 613] on button "Envoyer" at bounding box center [788, 617] width 53 height 23
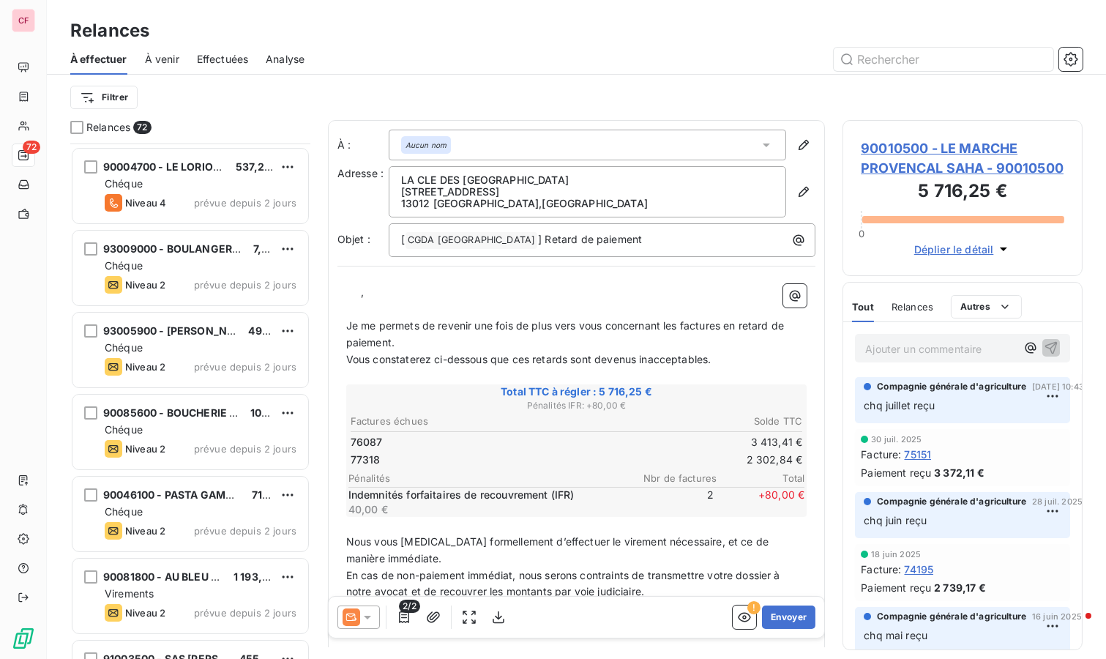
click at [201, 361] on span "prévue depuis 2 jours" at bounding box center [245, 367] width 103 height 12
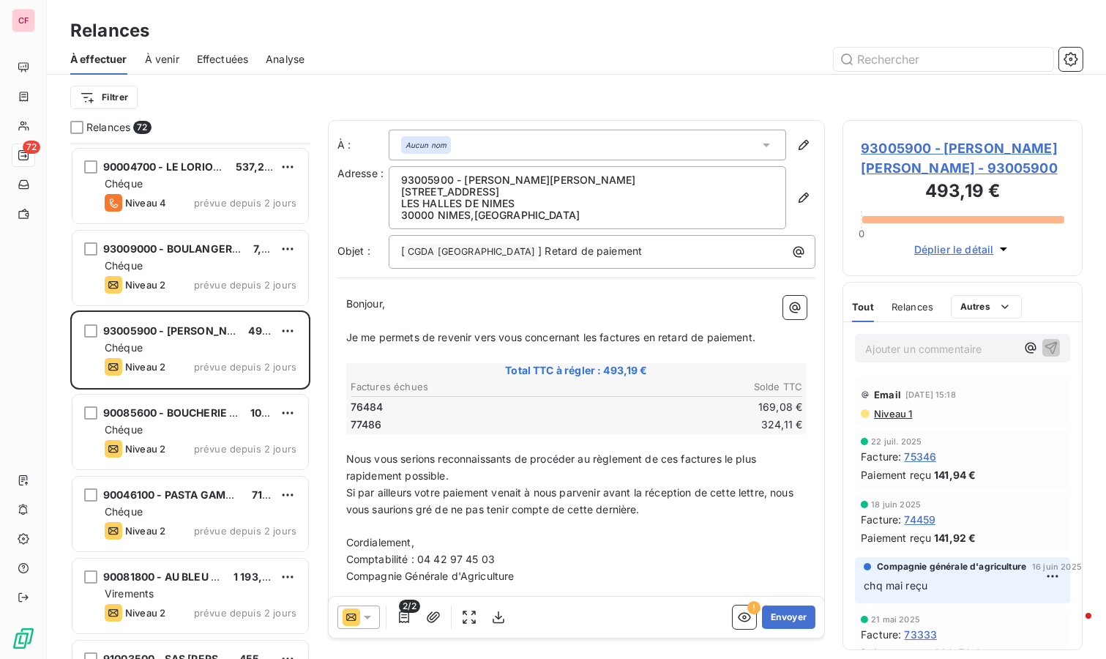
click at [363, 615] on icon at bounding box center [367, 617] width 15 height 15
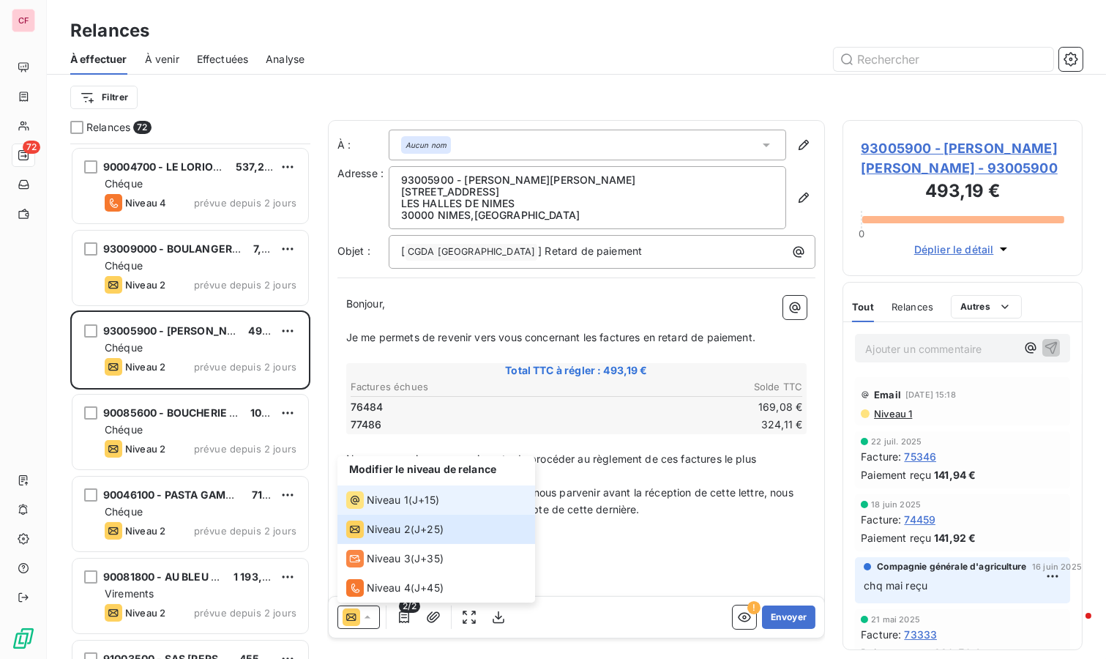
click at [394, 502] on span "Niveau 1" at bounding box center [388, 500] width 42 height 15
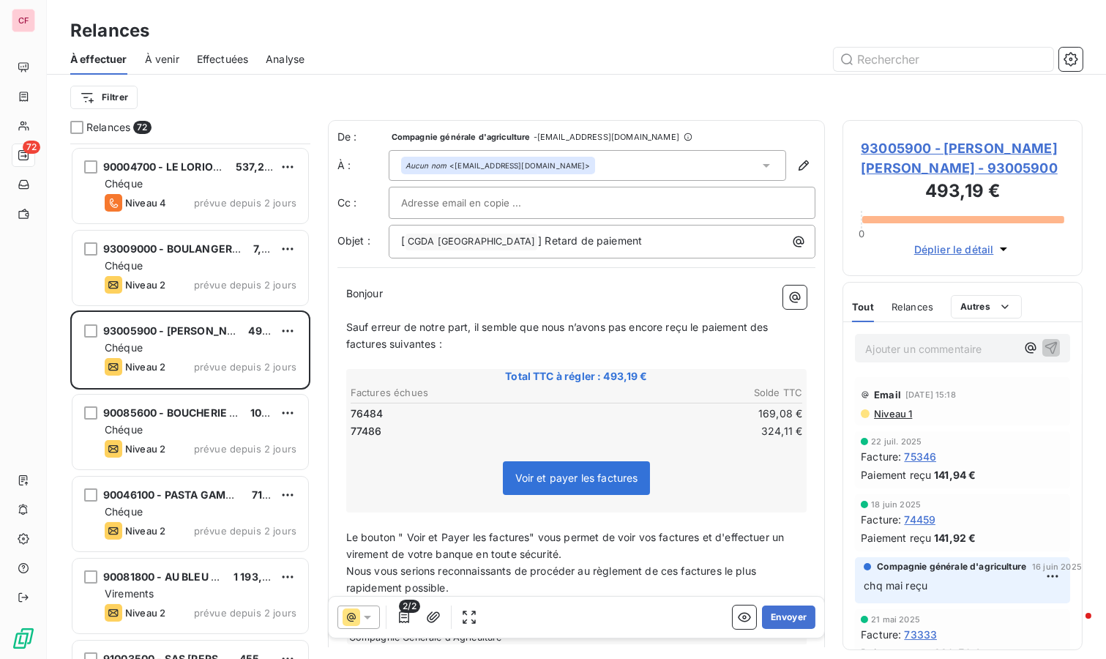
click at [787, 612] on button "Envoyer" at bounding box center [788, 617] width 53 height 23
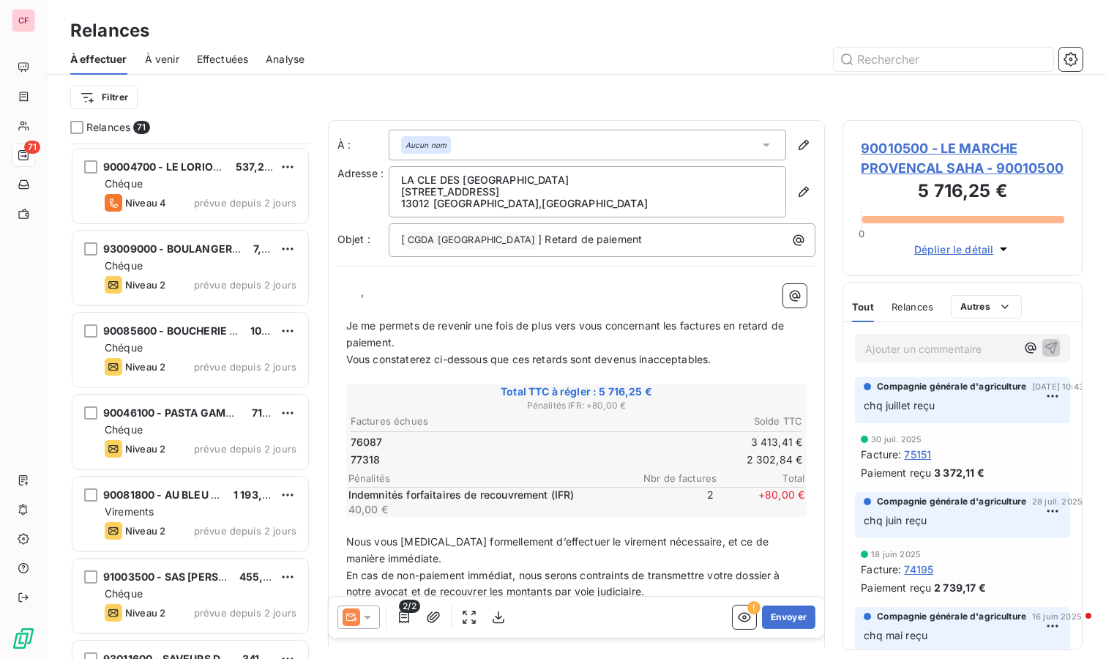
click at [191, 371] on div "Niveau 2 prévue depuis 2 jours" at bounding box center [201, 367] width 192 height 18
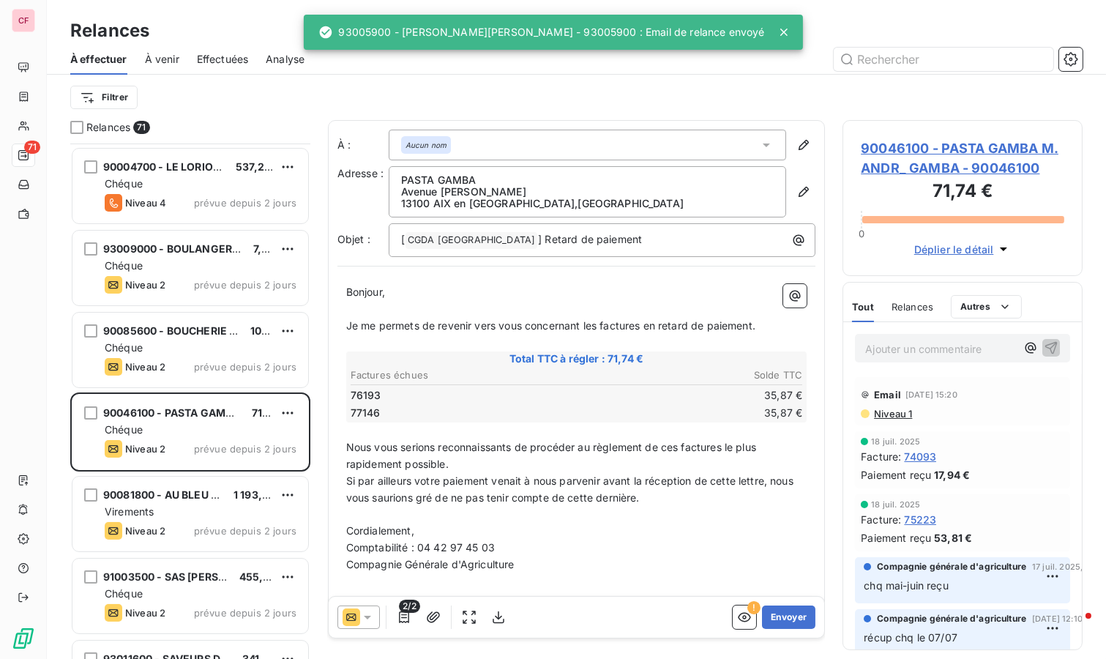
click at [191, 371] on div "Niveau 2 prévue depuis 2 jours" at bounding box center [201, 367] width 192 height 18
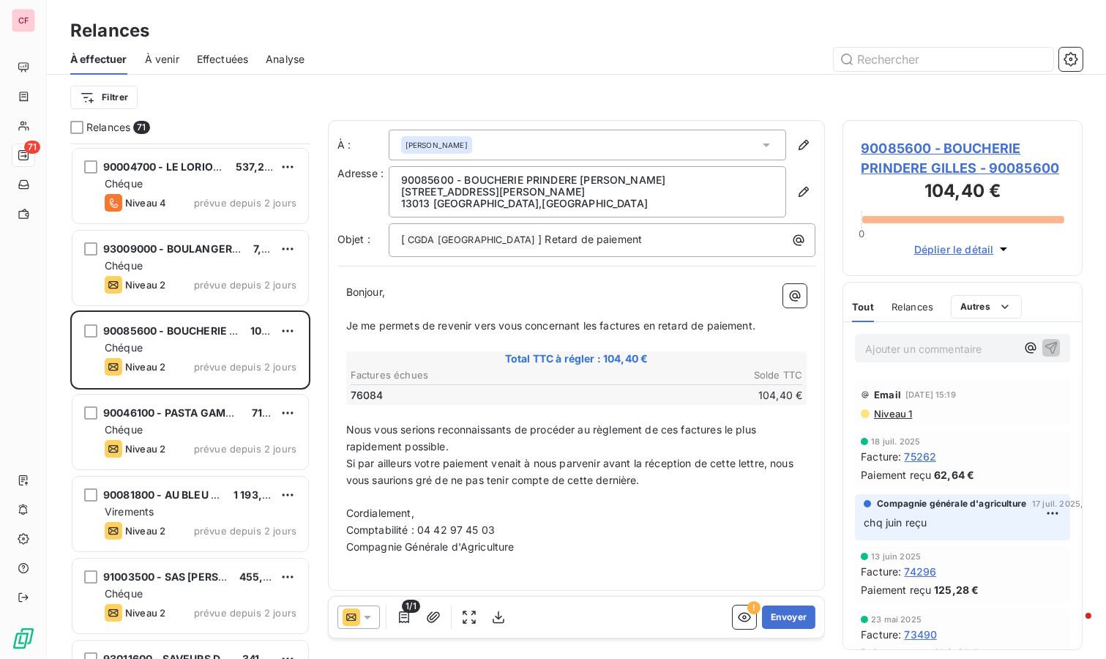
click at [362, 613] on icon at bounding box center [367, 617] width 15 height 15
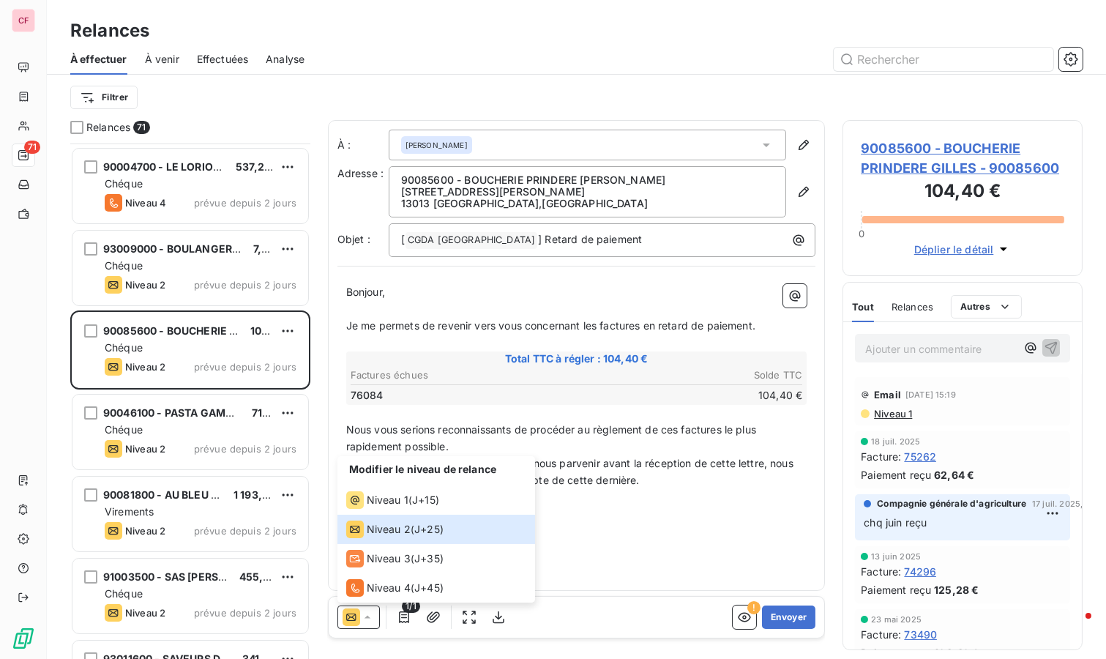
click at [983, 161] on span "90085600 - BOUCHERIE PRINDERE GILLES - 90085600" at bounding box center [963, 158] width 204 height 40
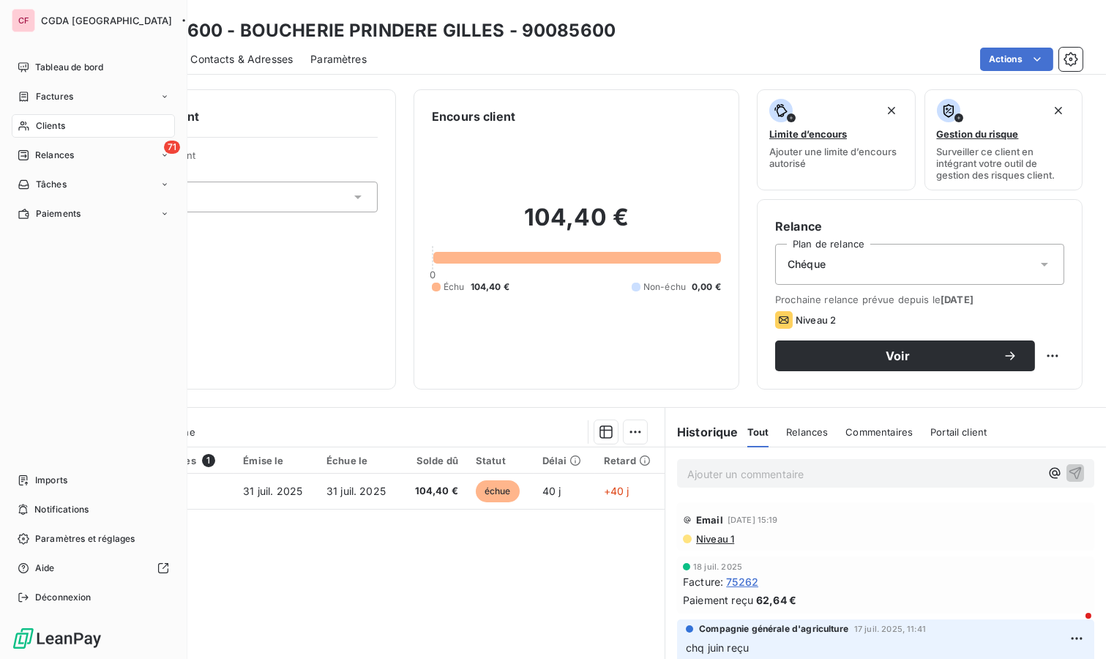
click at [86, 64] on span "Tableau de bord" at bounding box center [69, 67] width 68 height 13
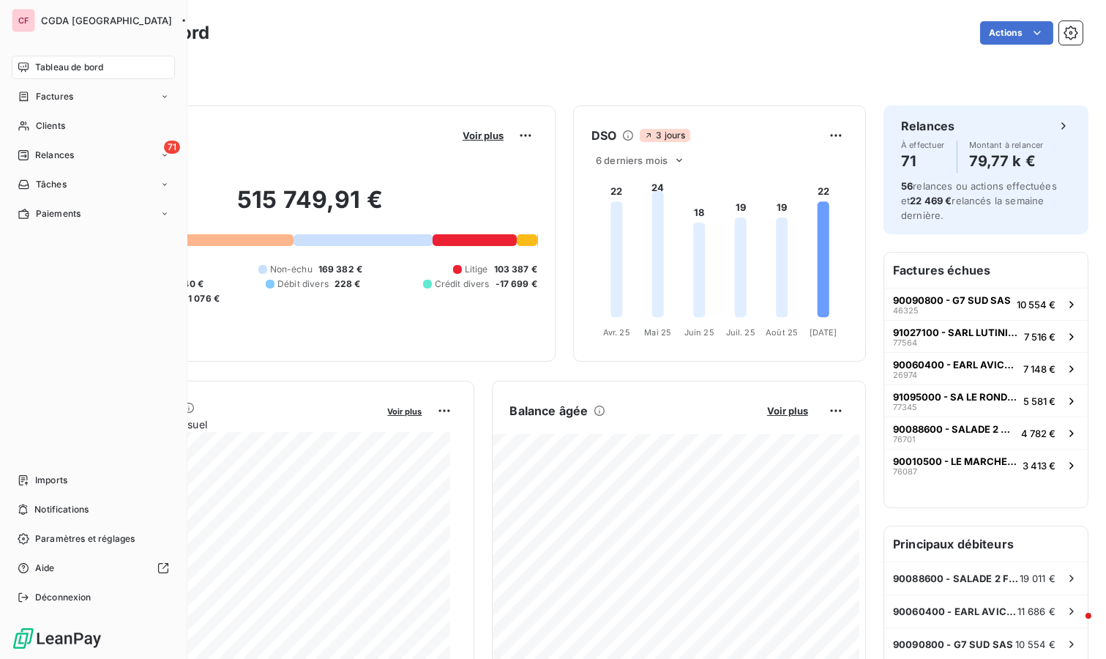
click at [13, 149] on div "71 Relances" at bounding box center [93, 155] width 163 height 23
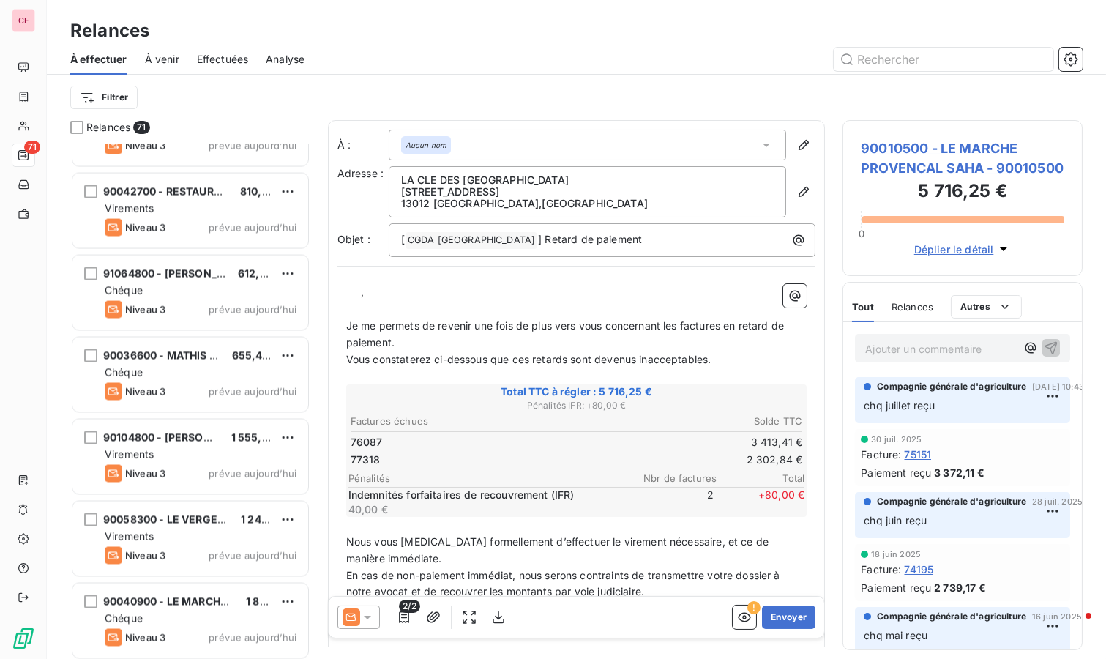
scroll to position [4882, 0]
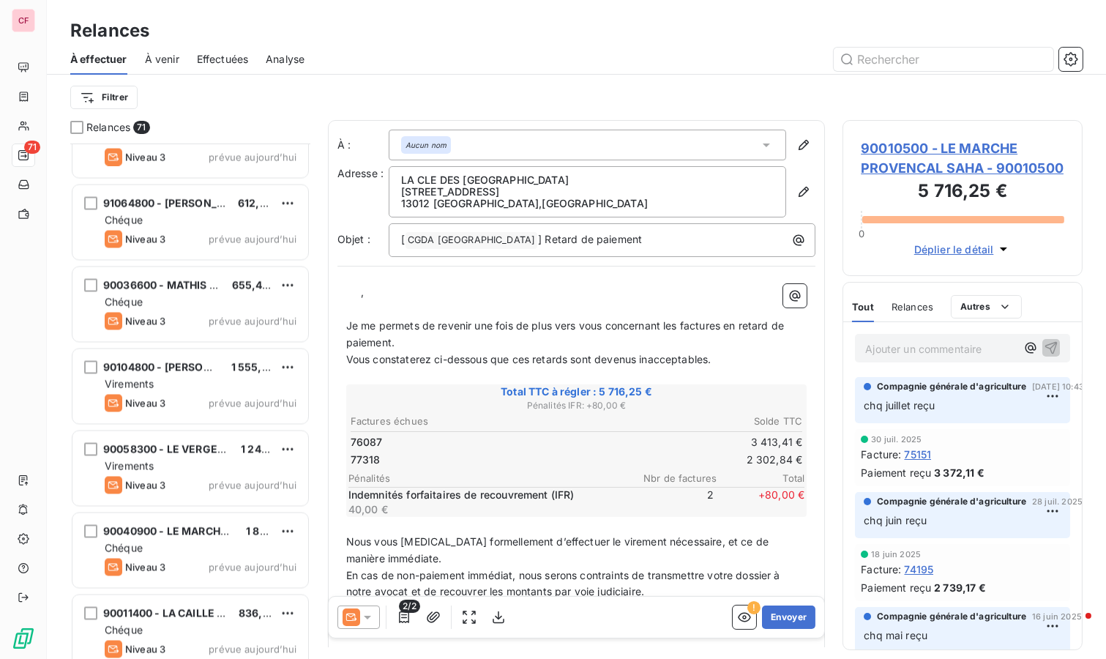
click at [217, 298] on div "Chéque" at bounding box center [201, 302] width 192 height 15
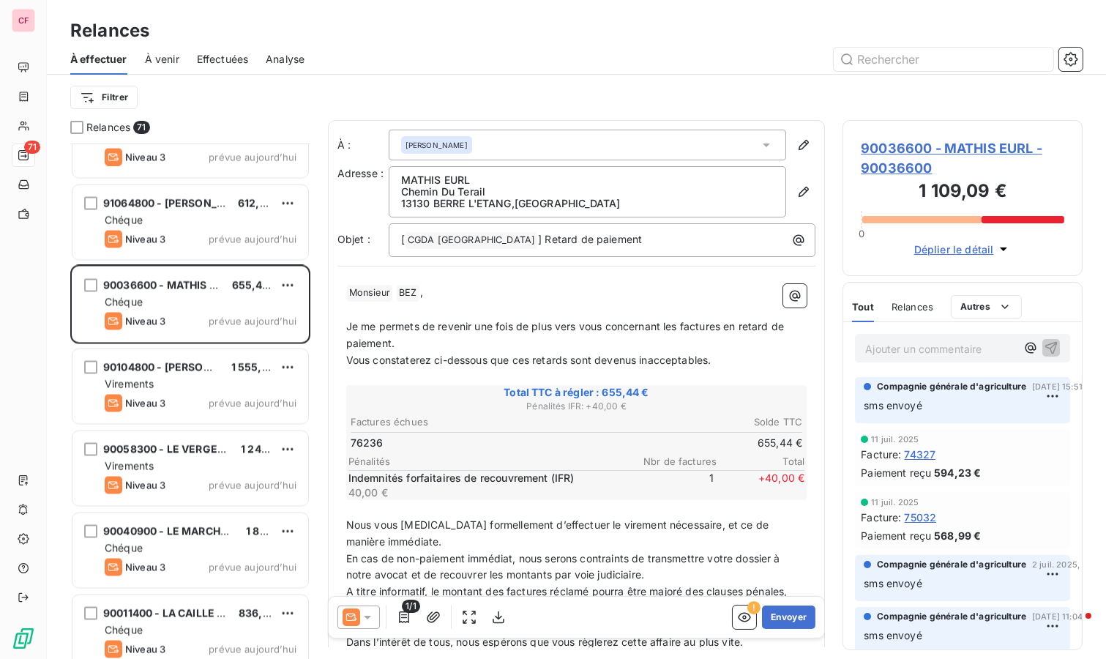
click at [217, 380] on div "Virements" at bounding box center [201, 384] width 192 height 15
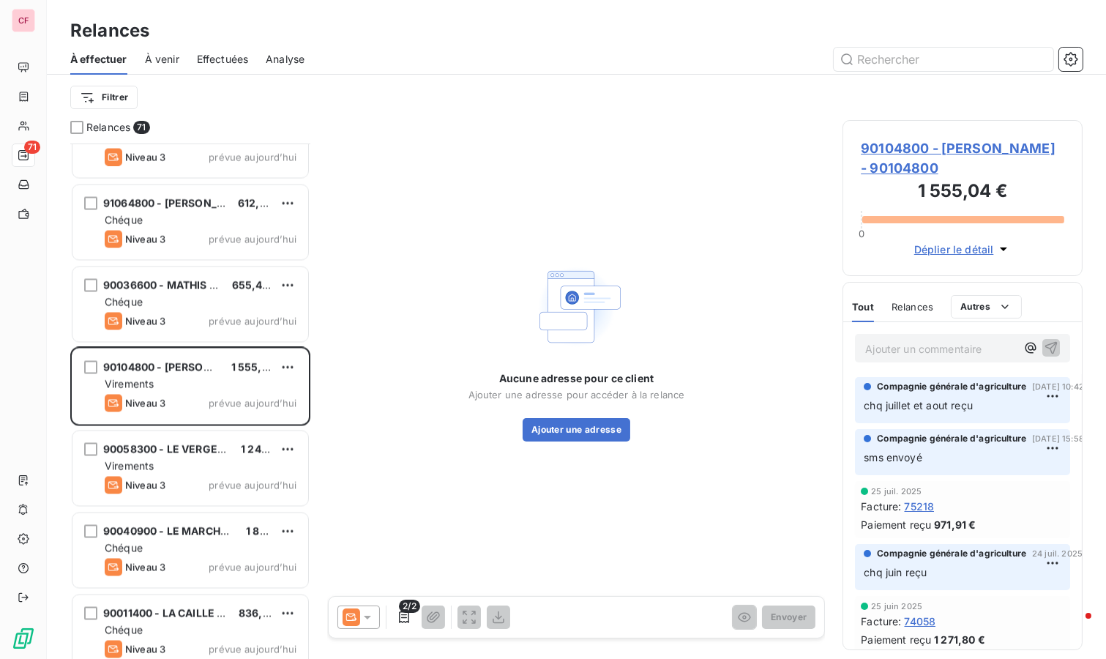
click at [220, 465] on div "Virements" at bounding box center [201, 466] width 192 height 15
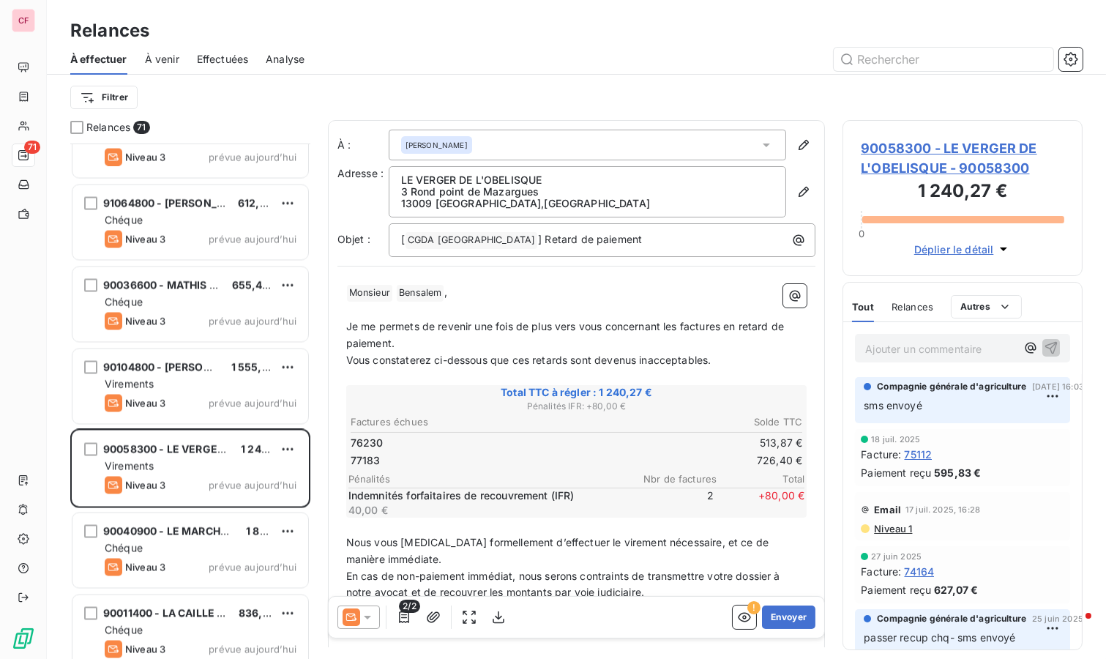
click at [196, 548] on div "Chéque" at bounding box center [201, 548] width 192 height 15
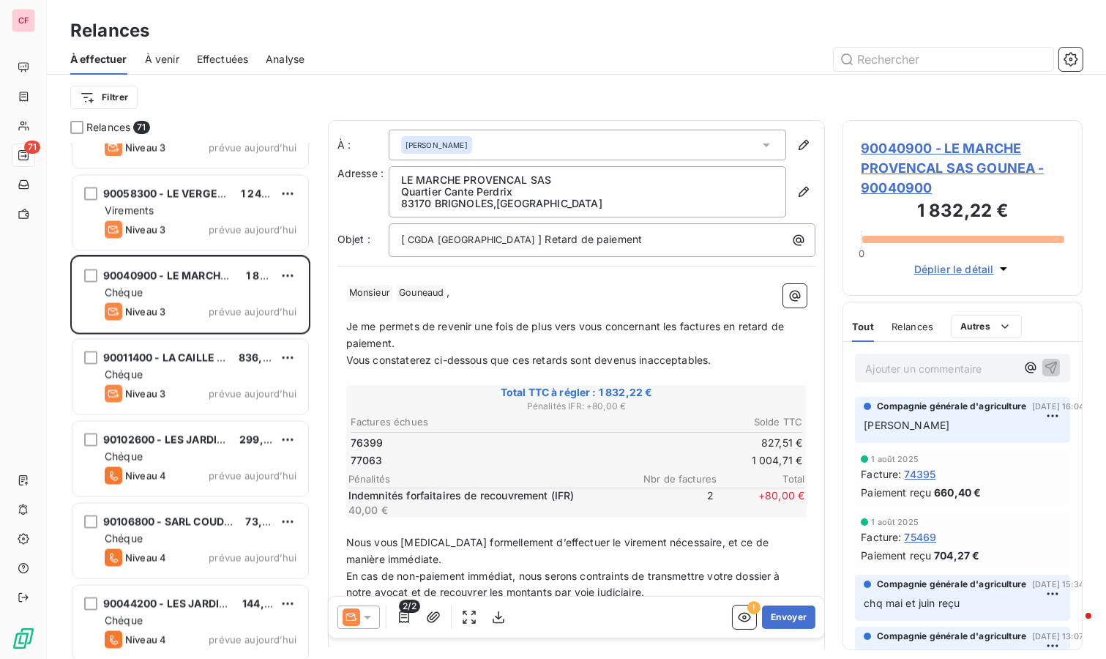
scroll to position [5207, 0]
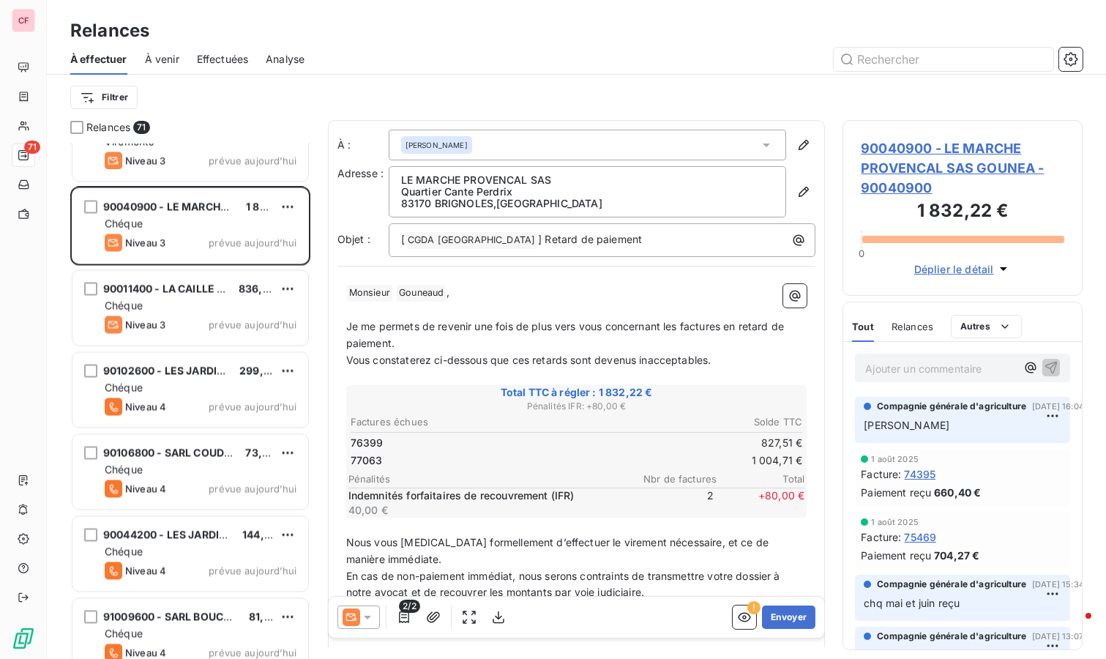
click at [210, 454] on span "90106800 - SARL COUDER CORDINA" at bounding box center [195, 452] width 185 height 12
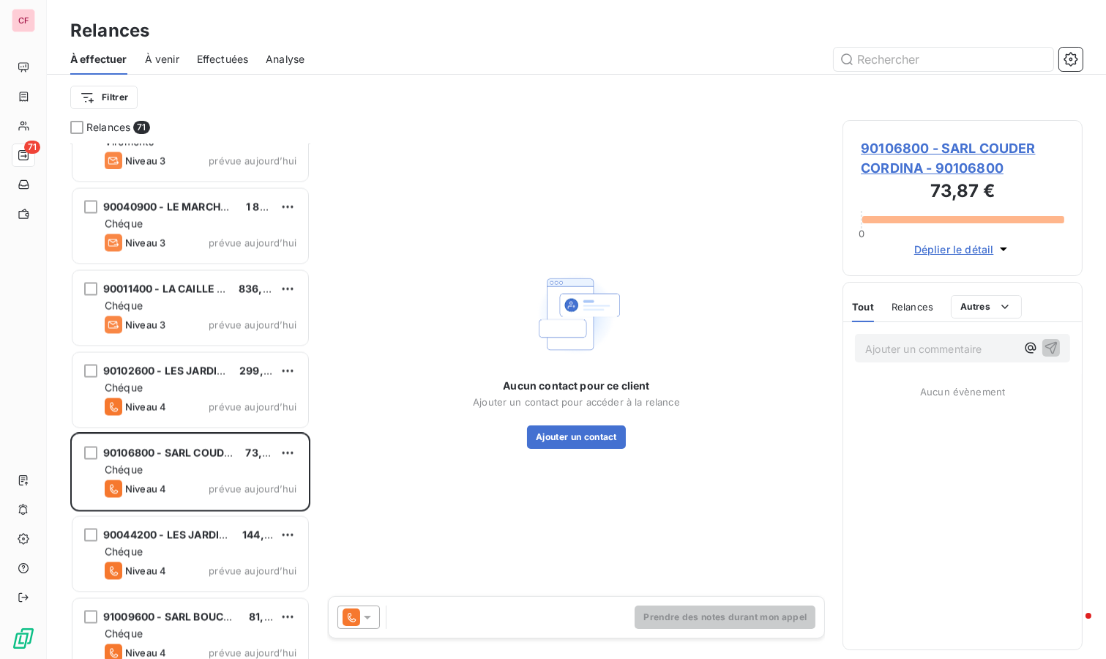
click at [210, 406] on div "Niveau 4 prévue aujourd’hui" at bounding box center [201, 407] width 192 height 18
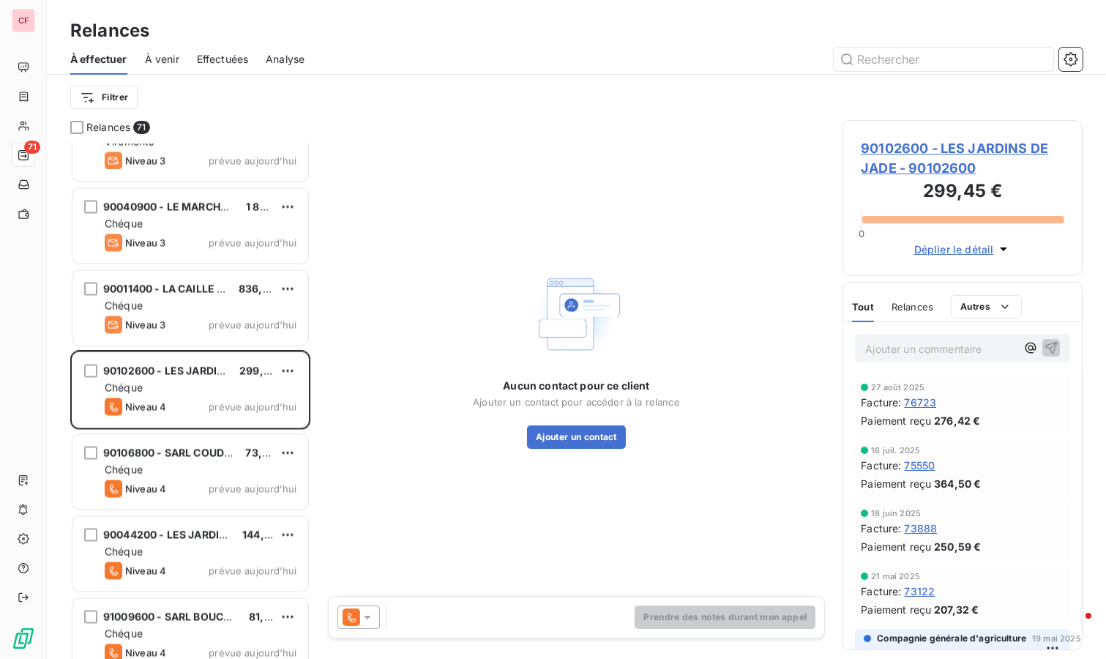
click at [208, 569] on div "Niveau 4 prévue aujourd’hui" at bounding box center [201, 571] width 192 height 18
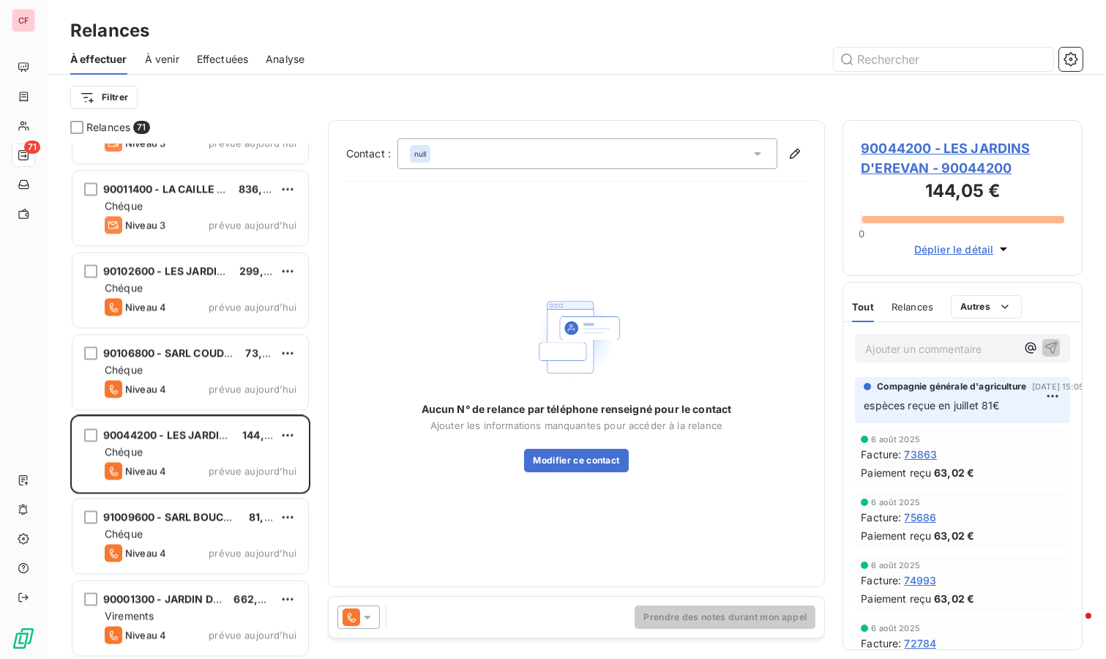
scroll to position [5307, 0]
click at [229, 527] on div "Chéque" at bounding box center [201, 533] width 192 height 15
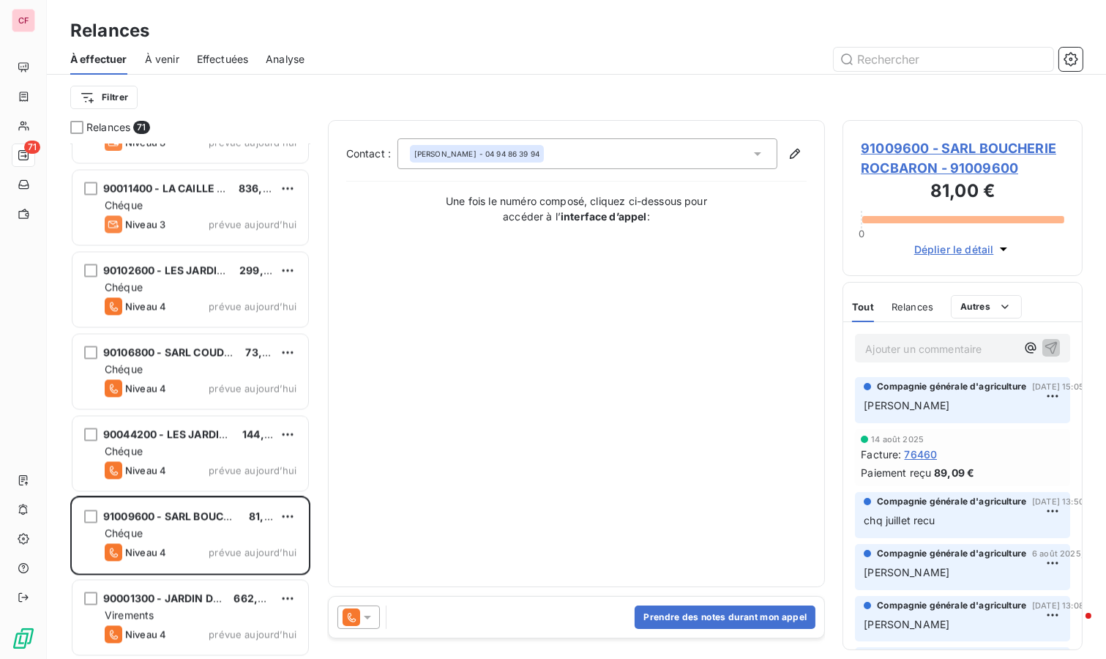
click at [197, 592] on span "90001300 - JARDIN D'EDEN" at bounding box center [174, 598] width 143 height 12
